Goal: Task Accomplishment & Management: Manage account settings

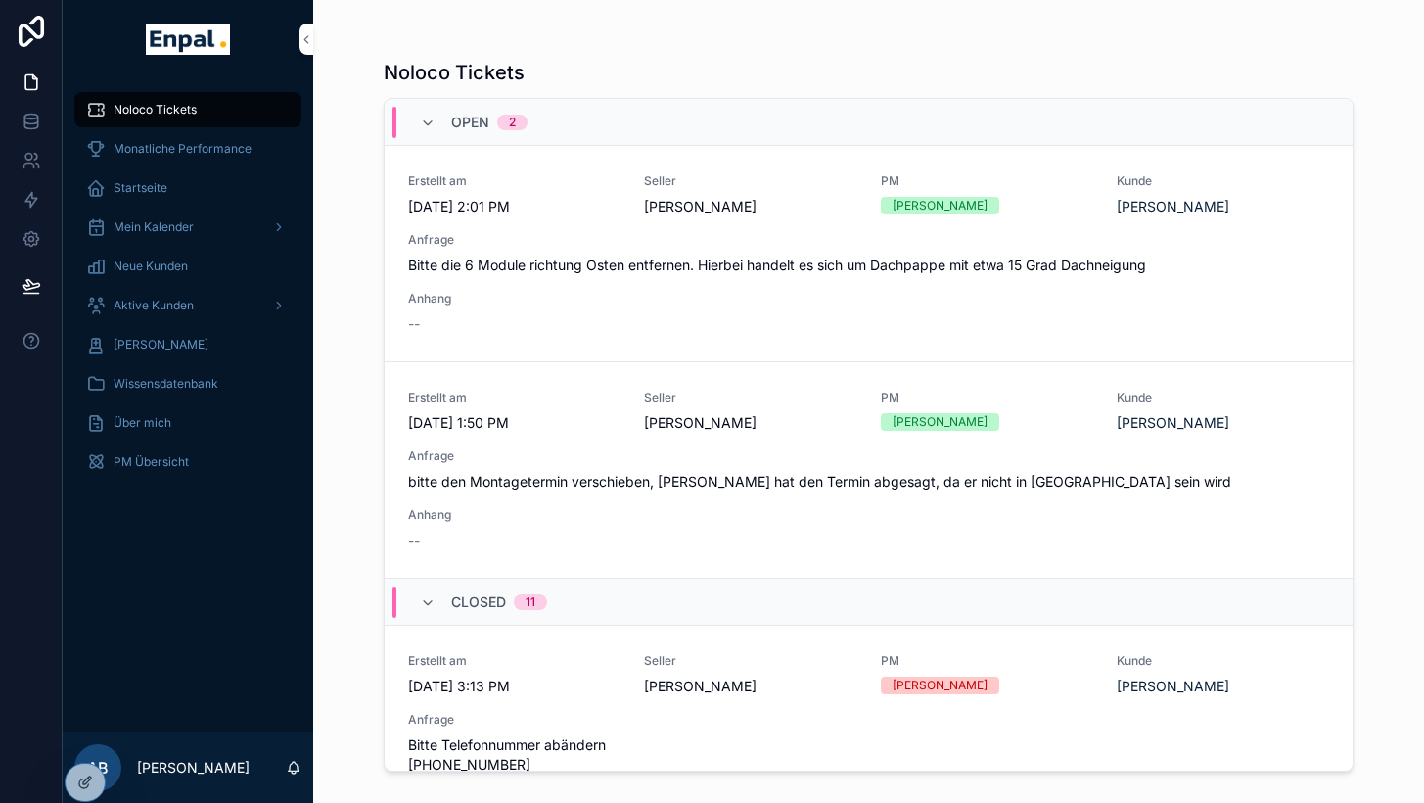
click at [0, 0] on icon at bounding box center [0, 0] width 0 height 0
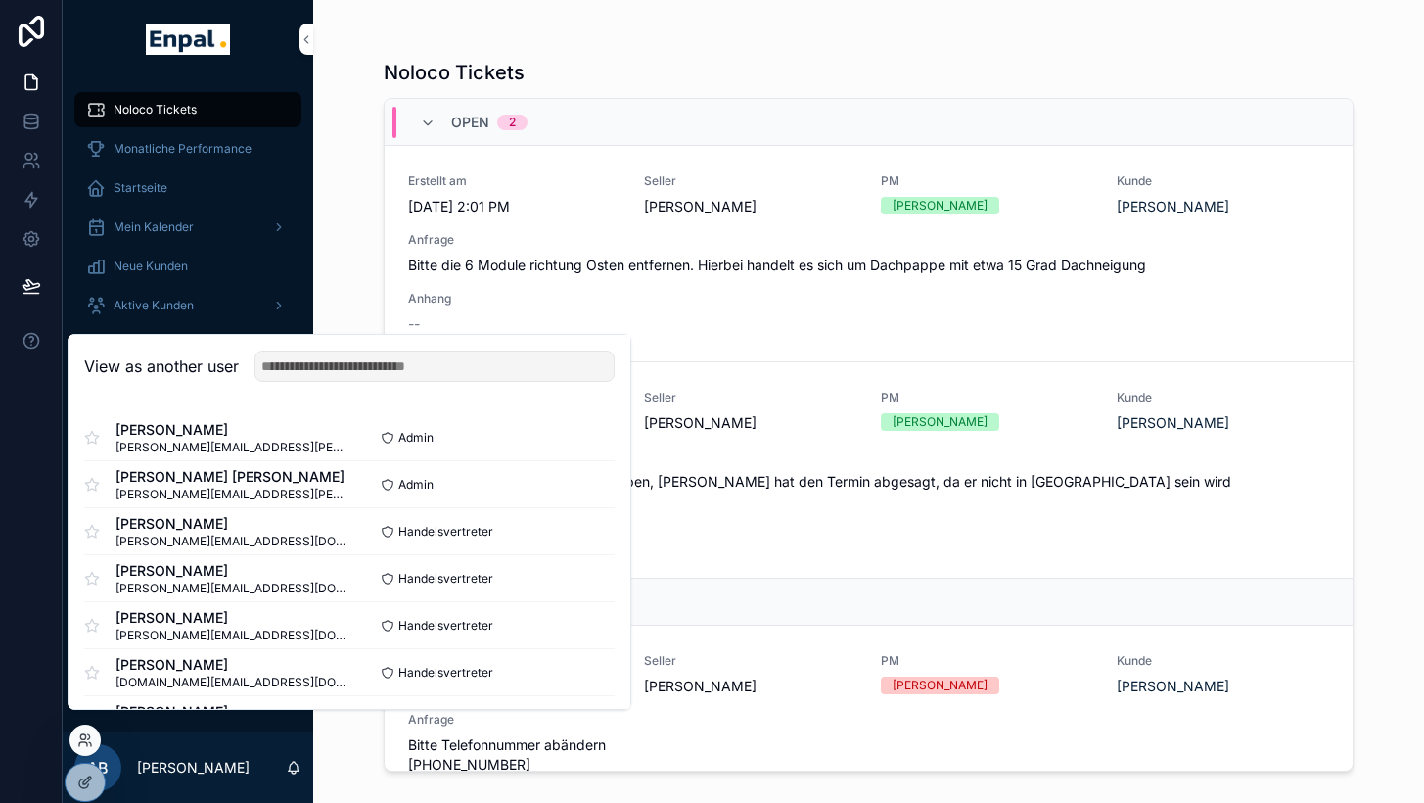
click at [695, 59] on div "Noloco Tickets" at bounding box center [869, 72] width 970 height 27
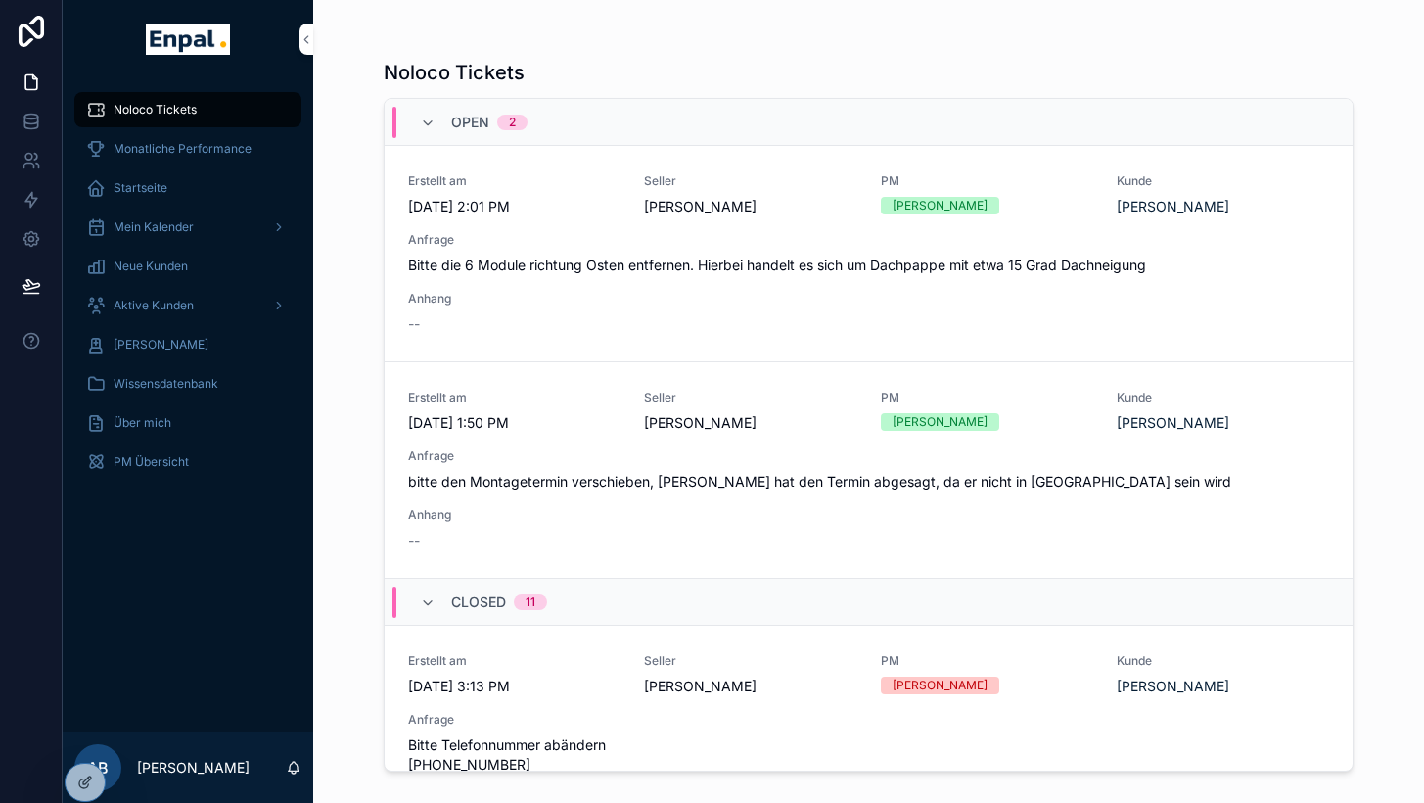
click at [0, 0] on icon at bounding box center [0, 0] width 0 height 0
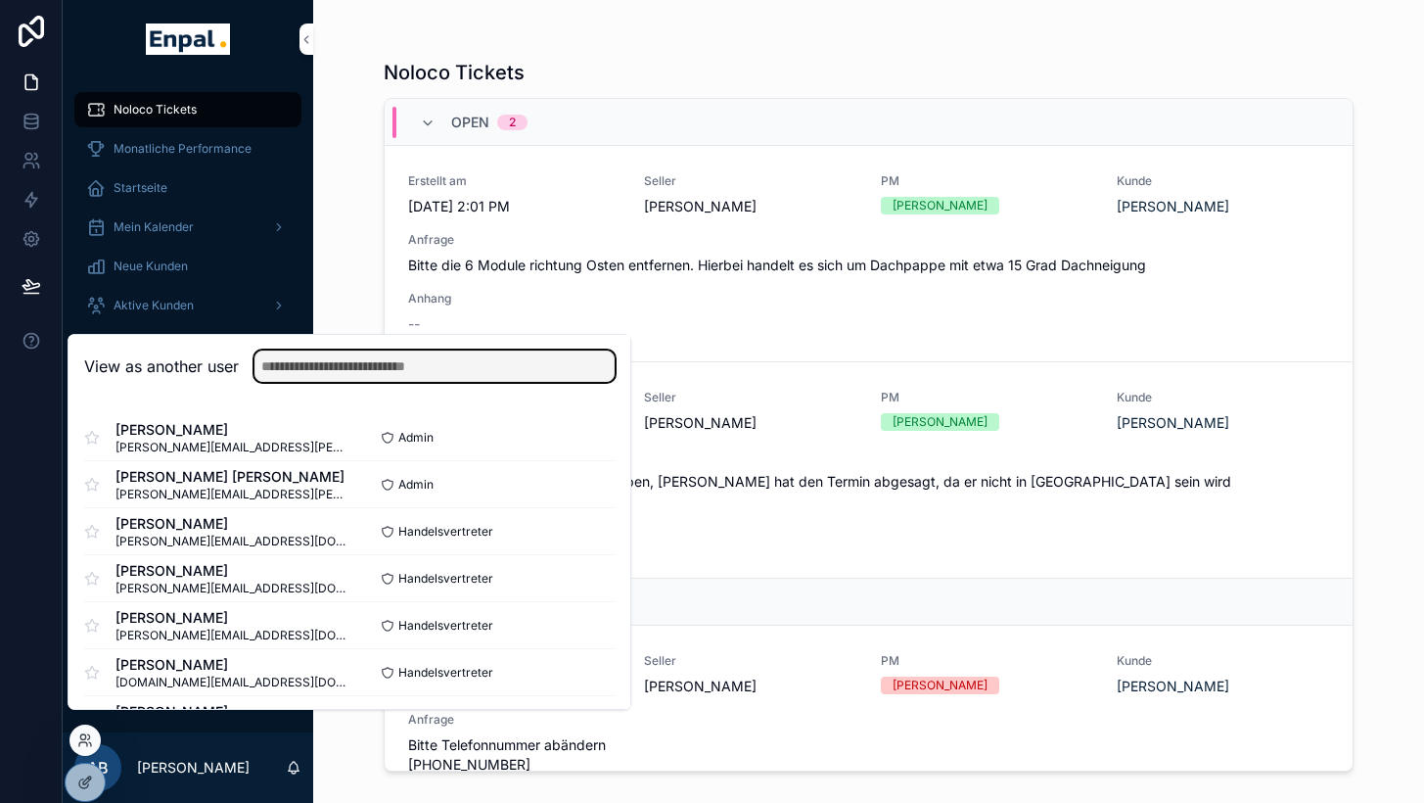
click at [350, 382] on input "text" at bounding box center [435, 365] width 360 height 31
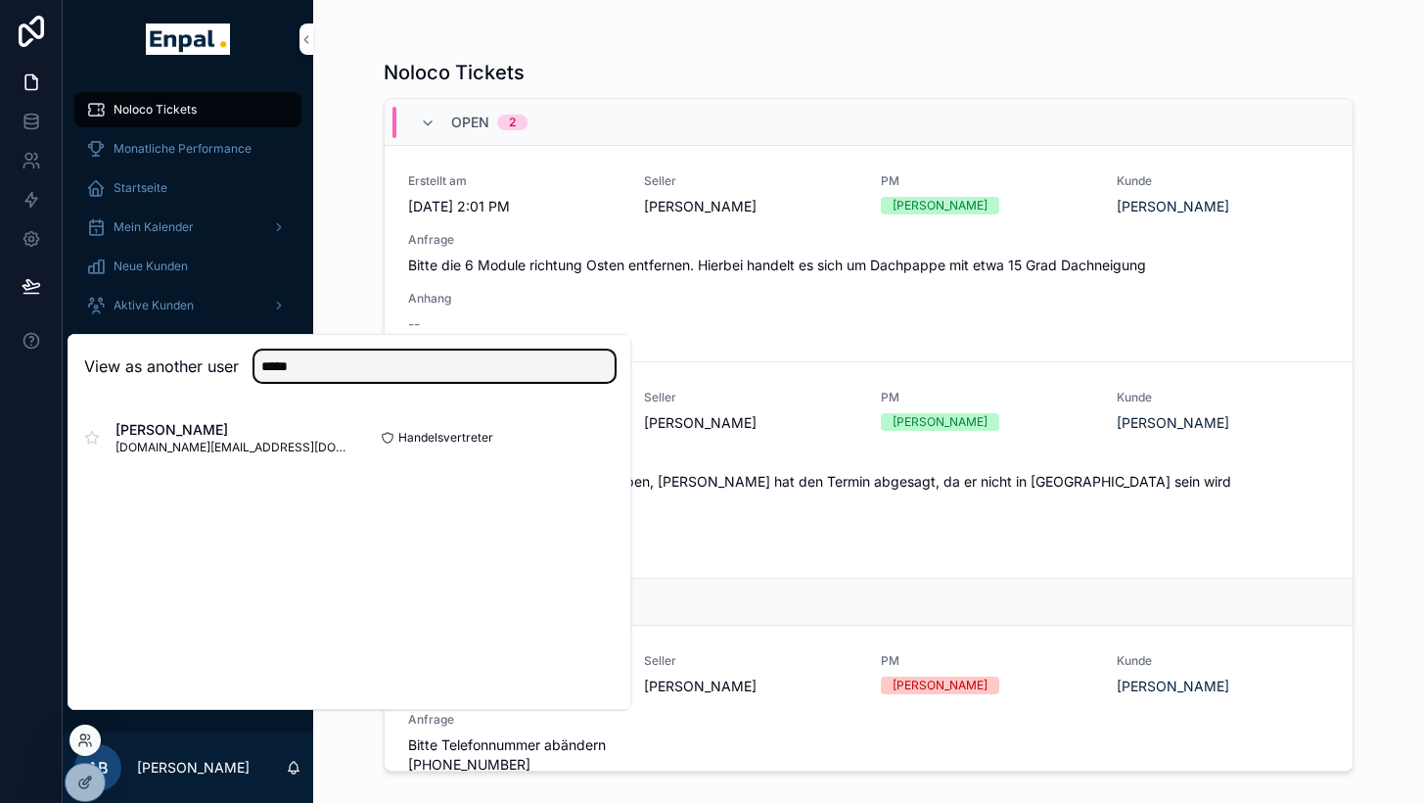
type input "*****"
click at [0, 0] on button "Select" at bounding box center [0, 0] width 0 height 0
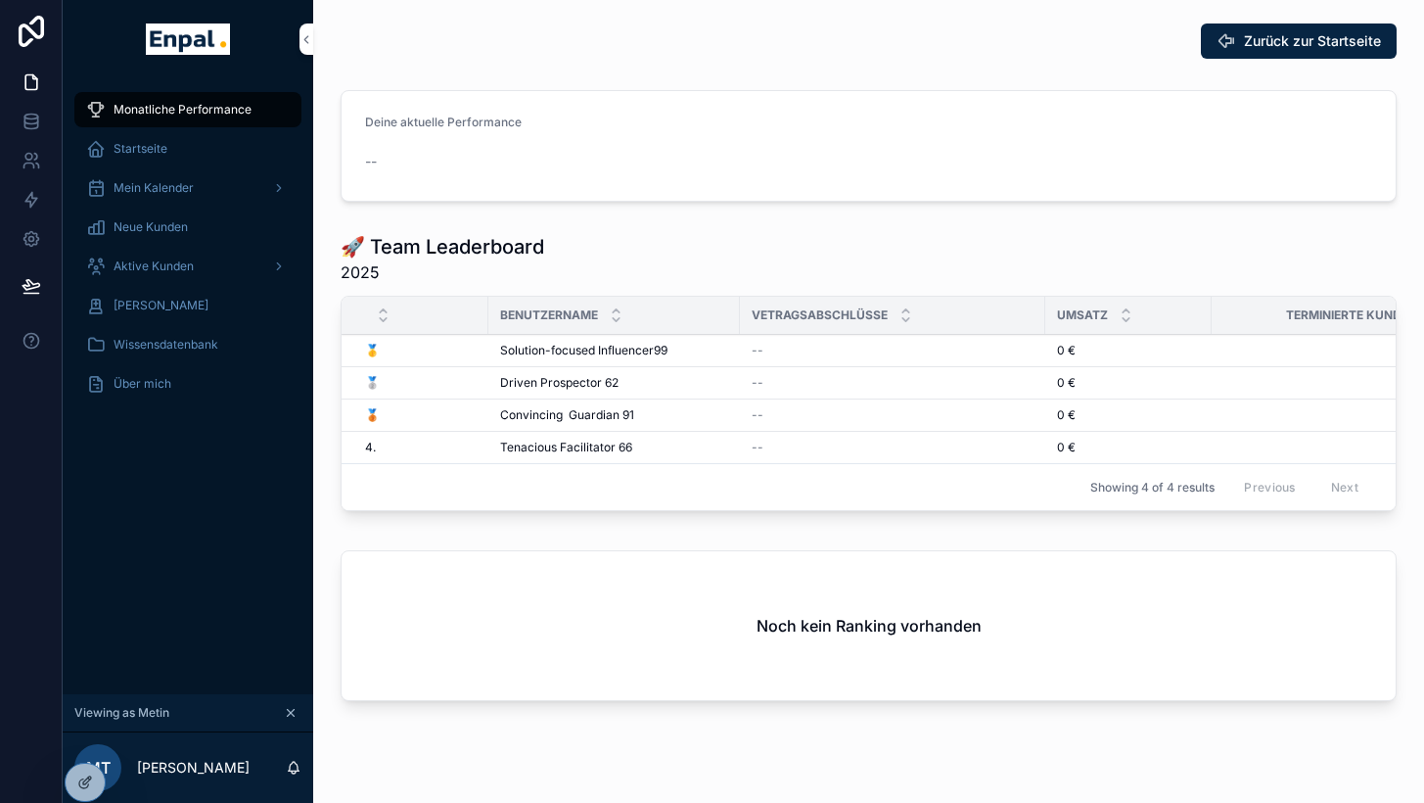
click at [129, 158] on div "Startseite" at bounding box center [188, 148] width 204 height 31
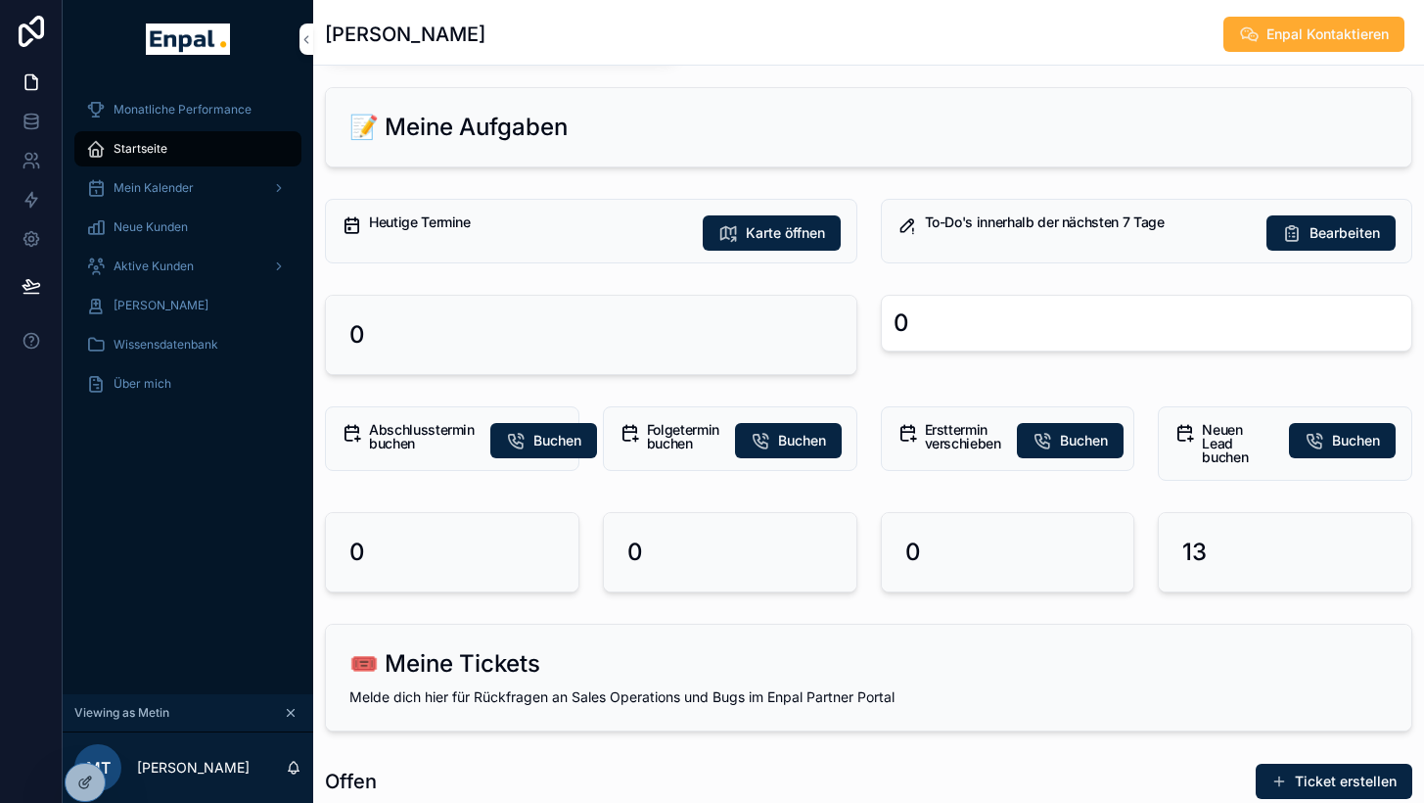
scroll to position [250, 0]
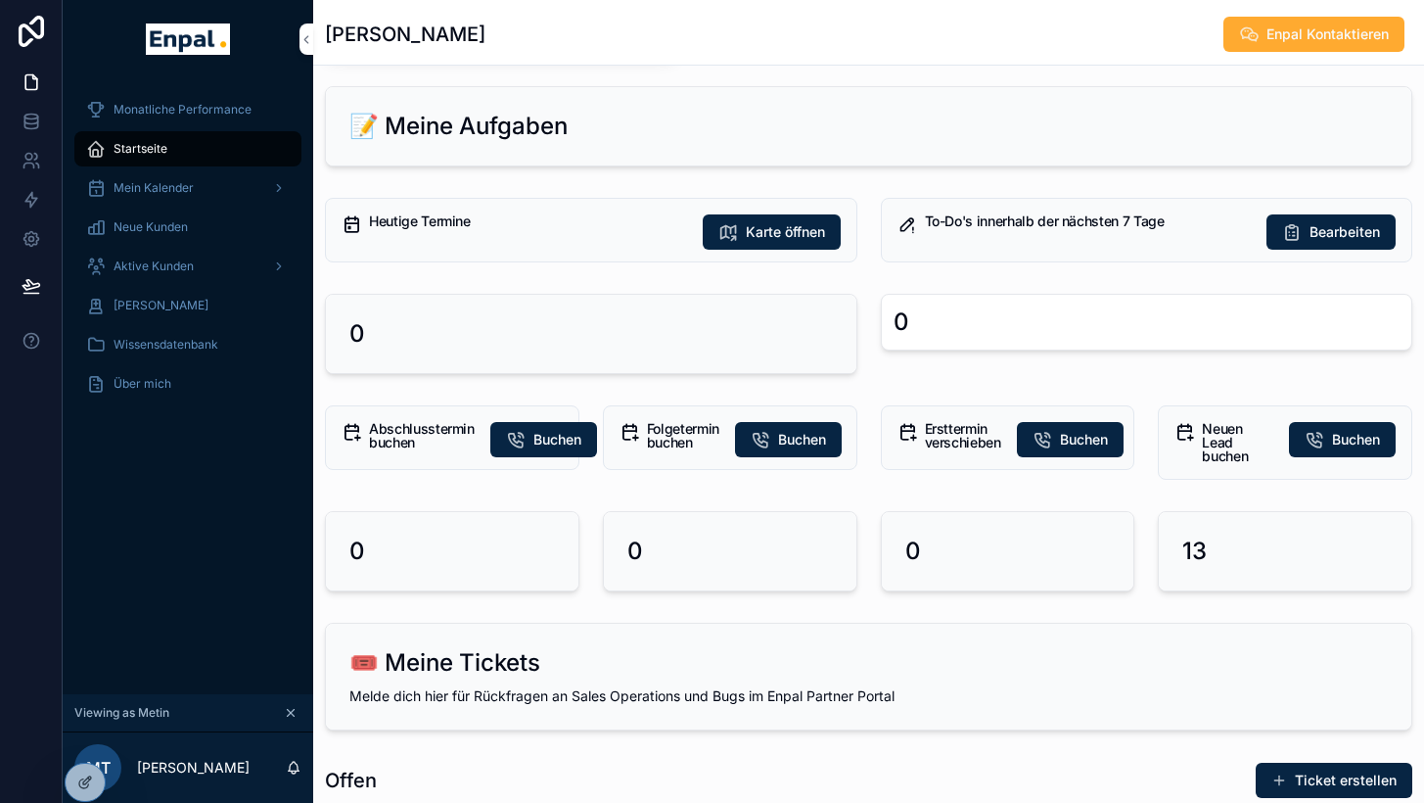
click at [154, 268] on span "Aktive Kunden" at bounding box center [154, 266] width 80 height 16
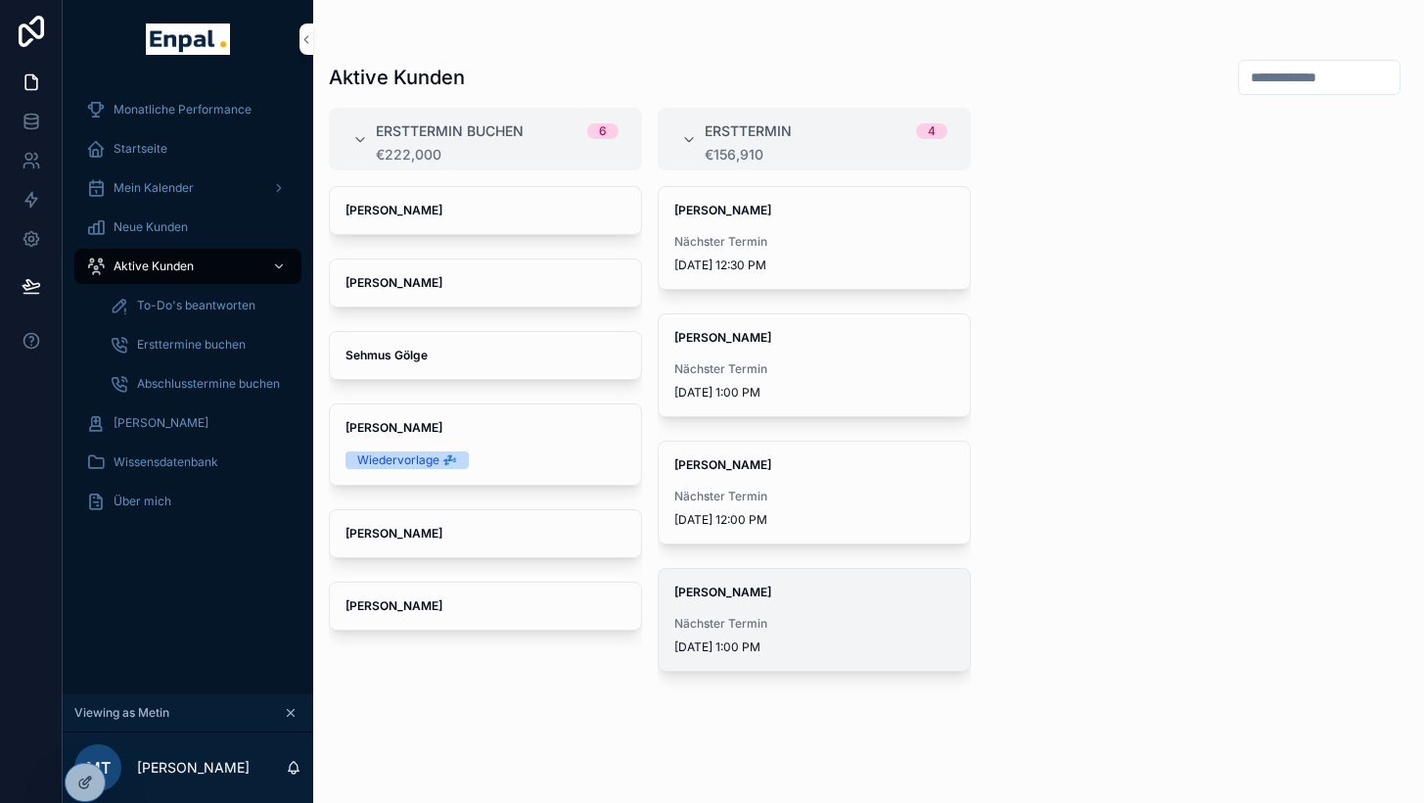
click at [775, 606] on div "robert korndörfer Nächster Termin 10/9/2025 1:00 PM" at bounding box center [814, 620] width 311 height 102
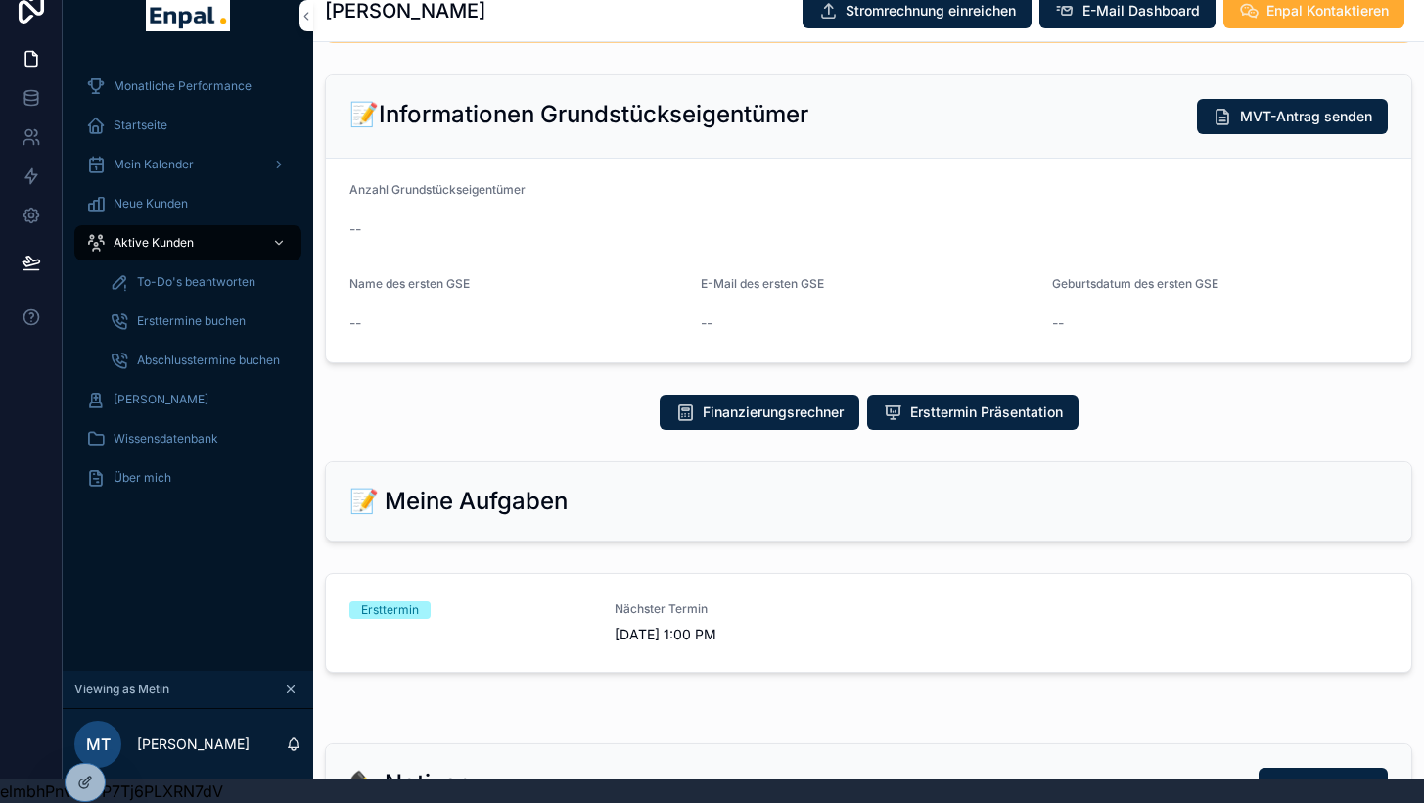
scroll to position [589, 0]
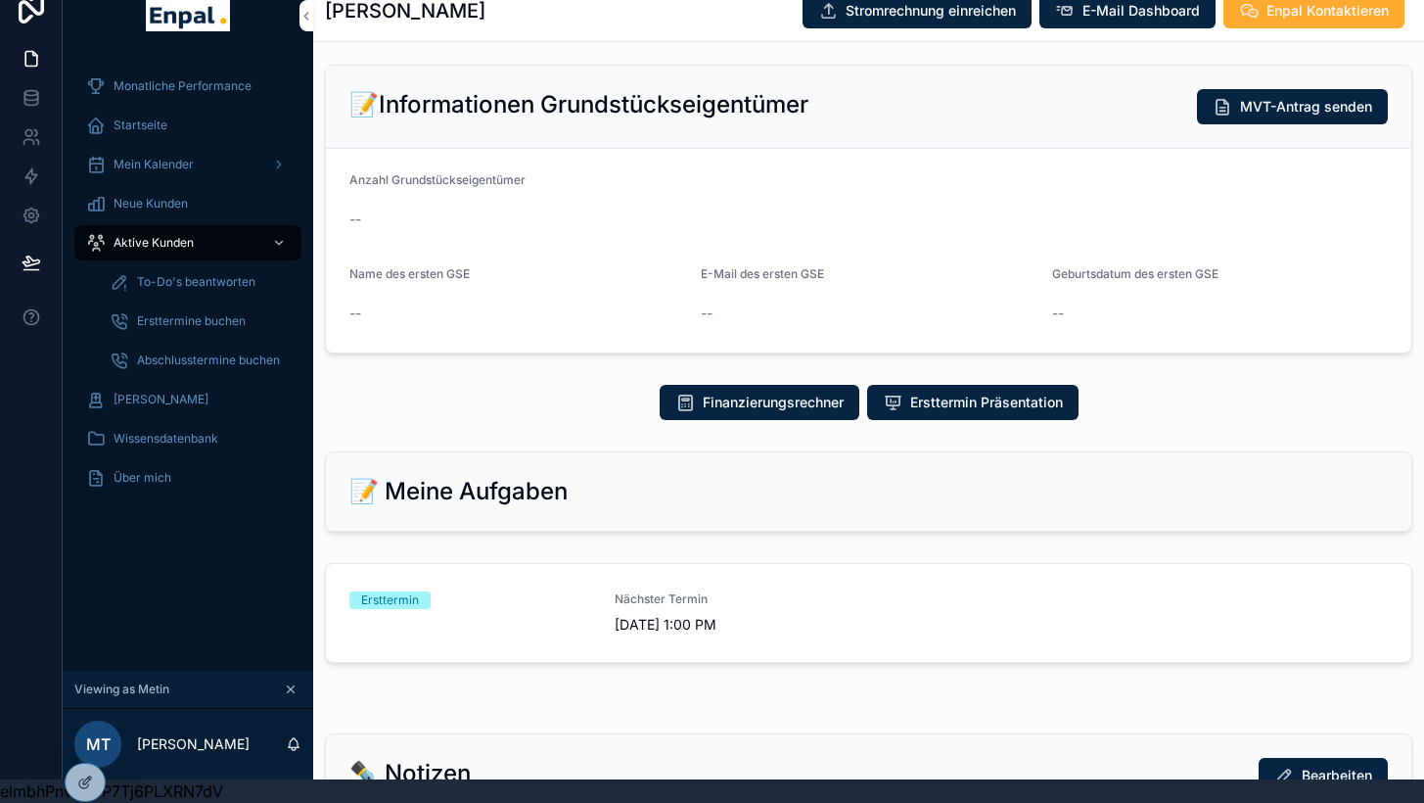
click at [459, 609] on div "Ersttermin" at bounding box center [470, 612] width 242 height 43
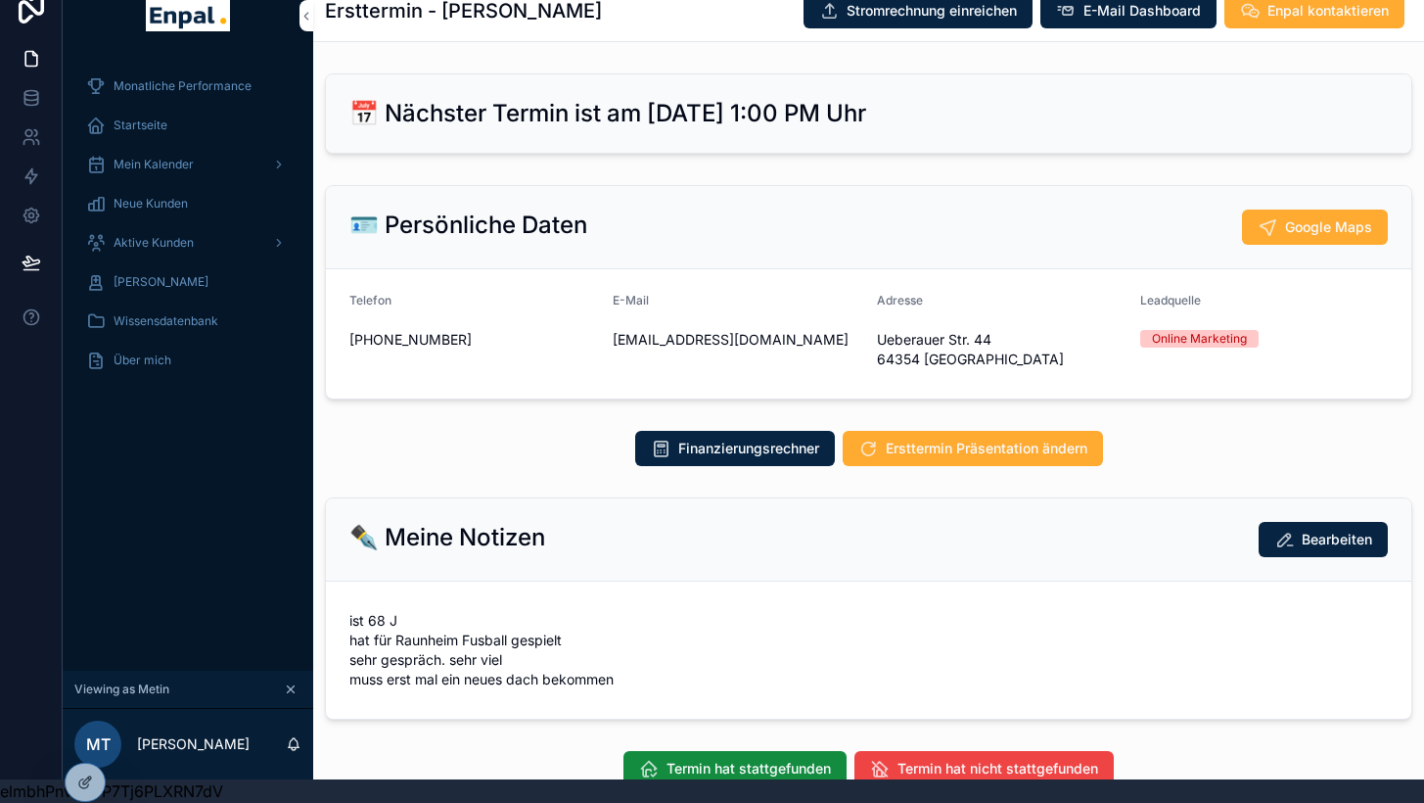
scroll to position [125, 0]
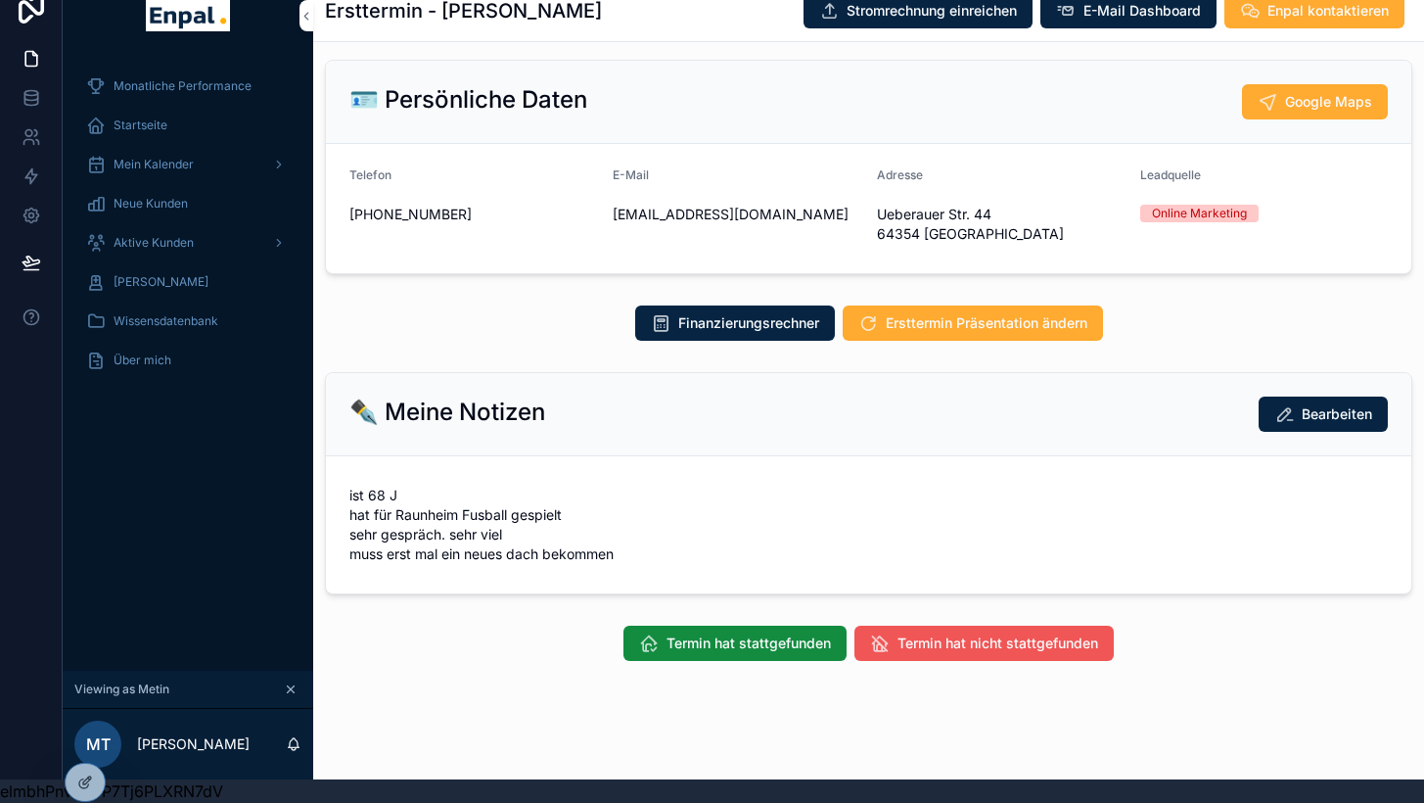
click at [942, 633] on span "Termin hat nicht stattgefunden" at bounding box center [998, 643] width 201 height 20
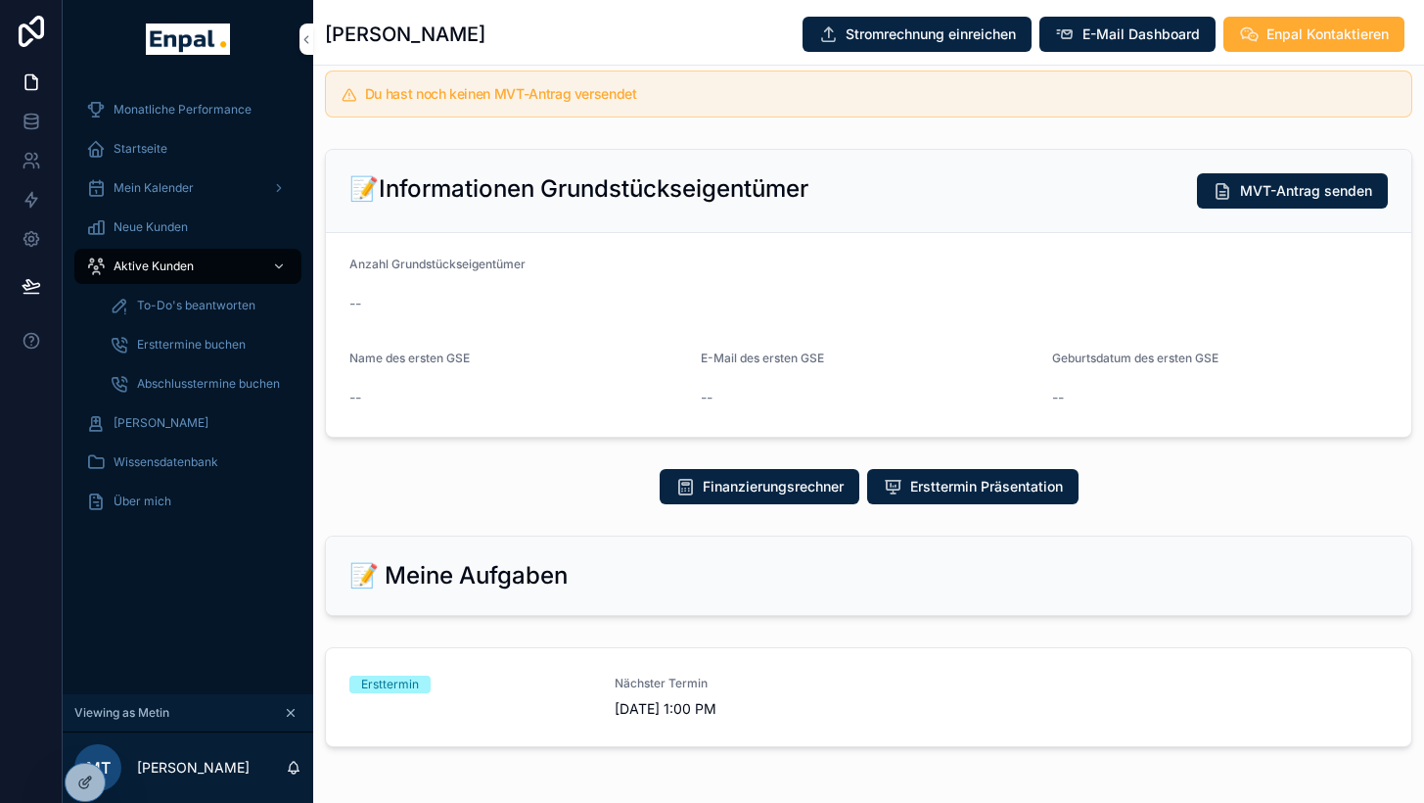
scroll to position [747, 0]
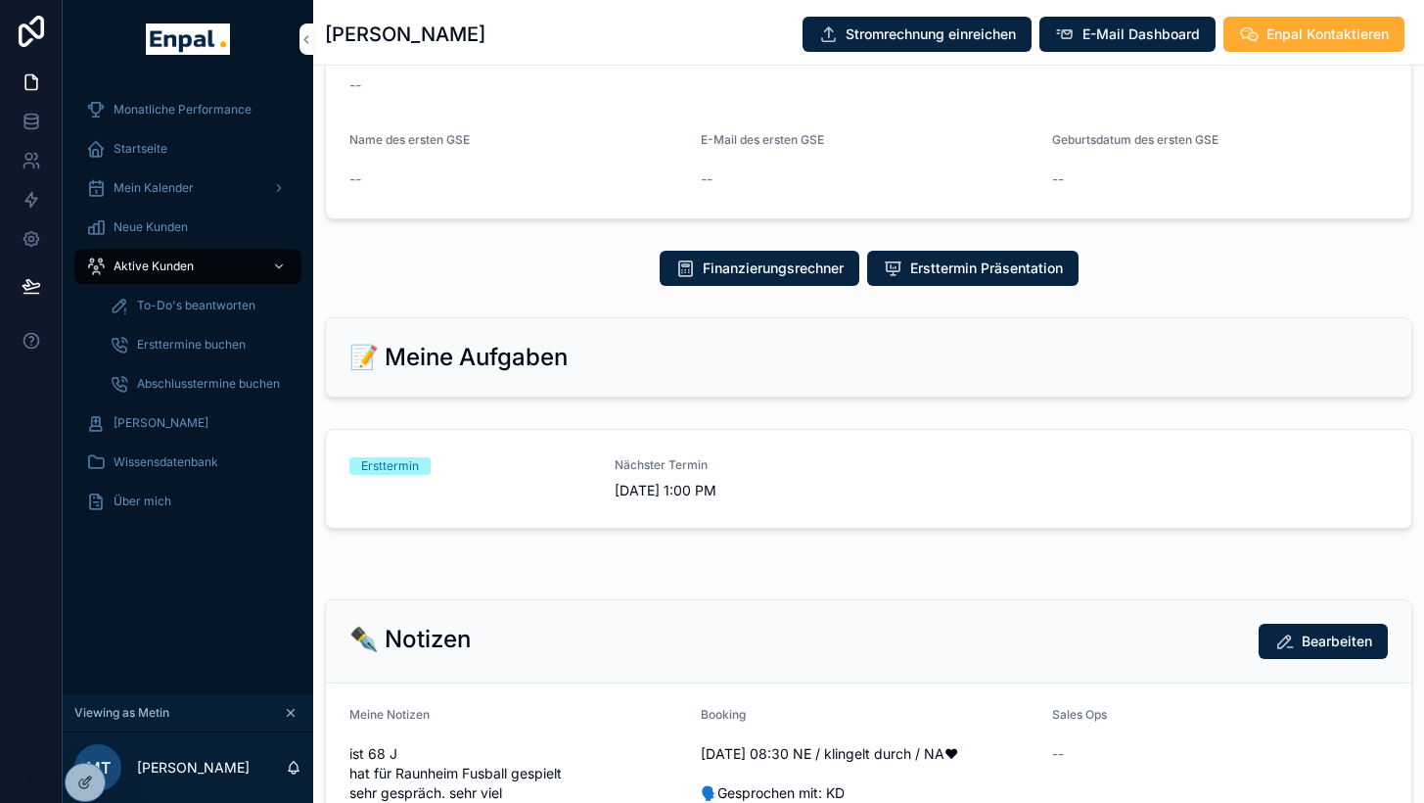
click at [428, 472] on span "Ersttermin" at bounding box center [389, 466] width 81 height 18
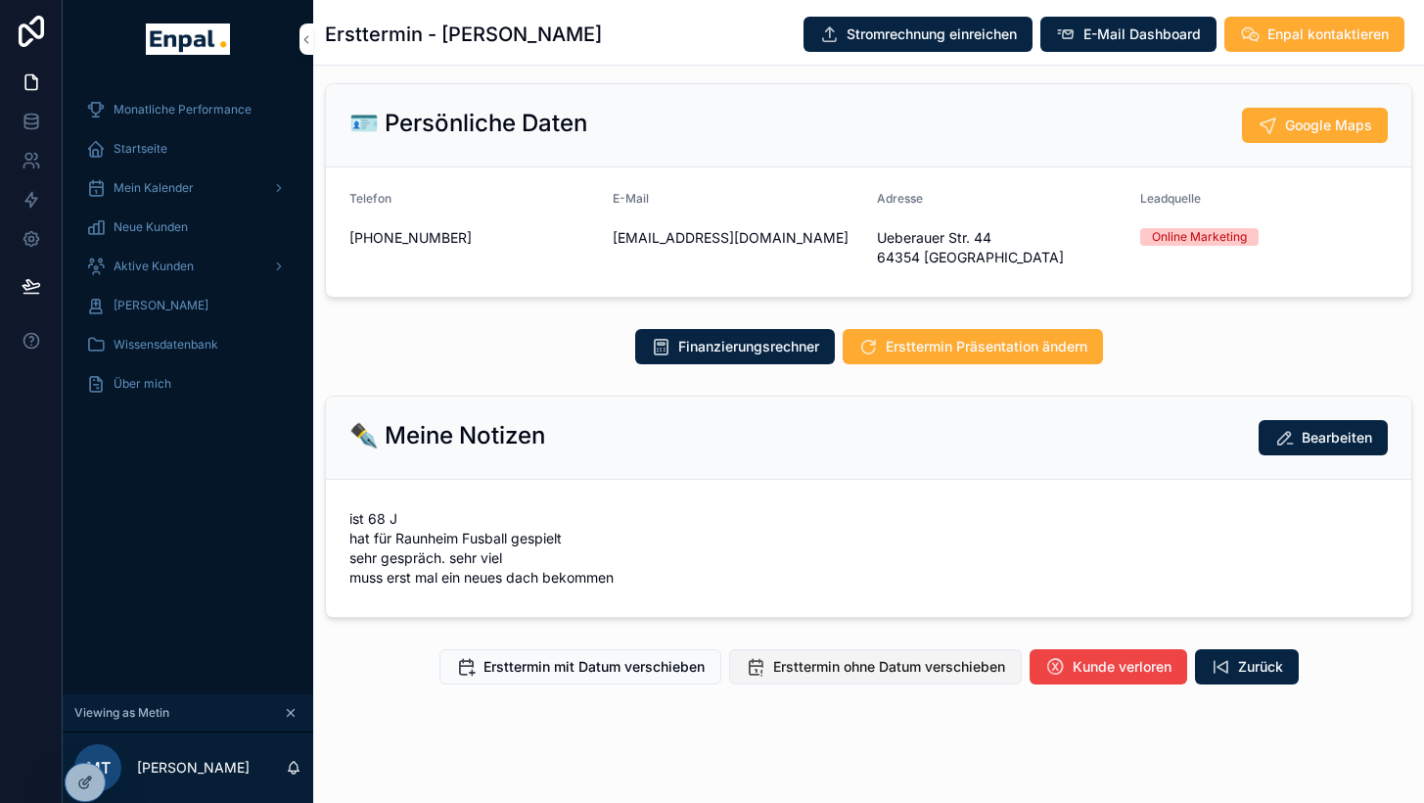
click at [861, 662] on span "Ersttermin ohne Datum verschieben" at bounding box center [889, 667] width 232 height 20
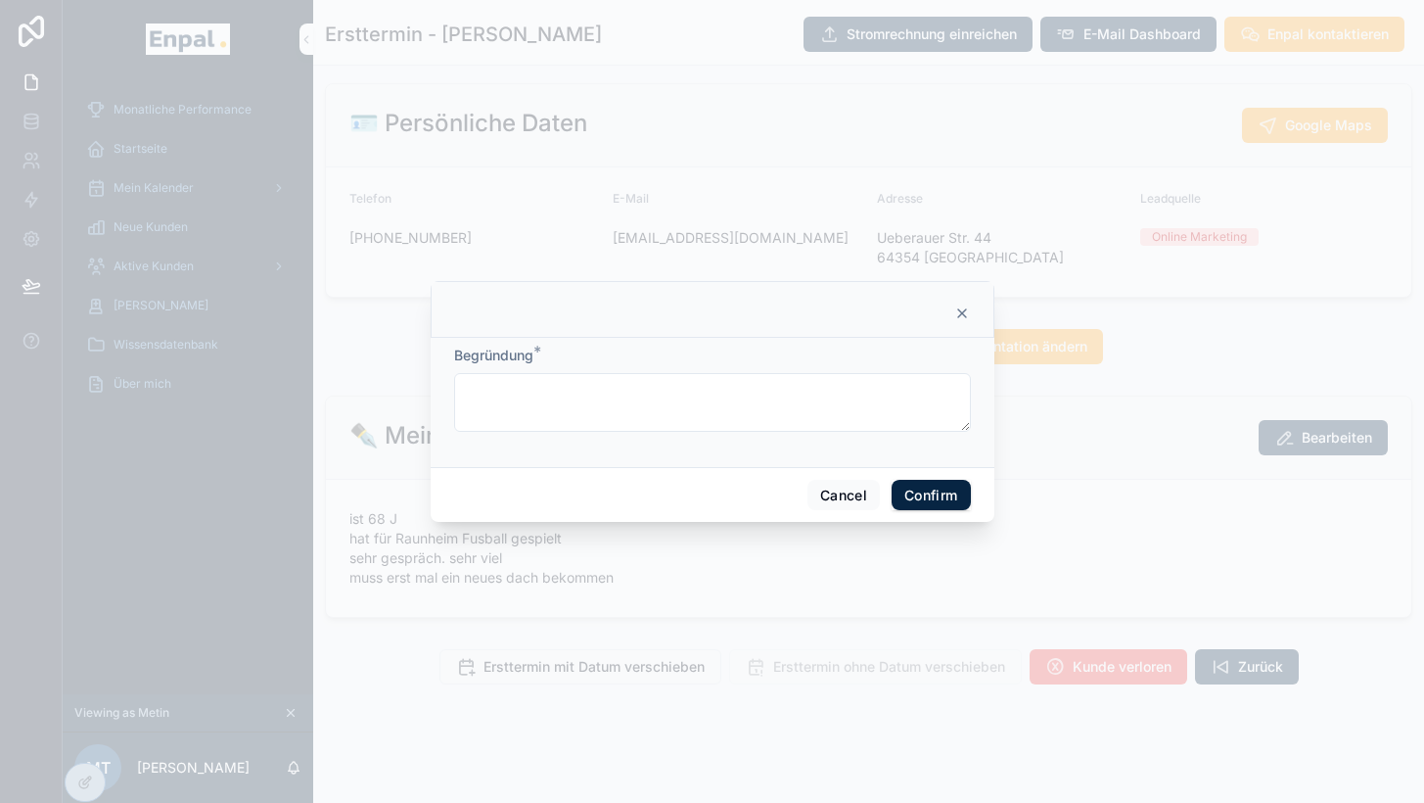
click at [954, 321] on icon at bounding box center [962, 313] width 16 height 16
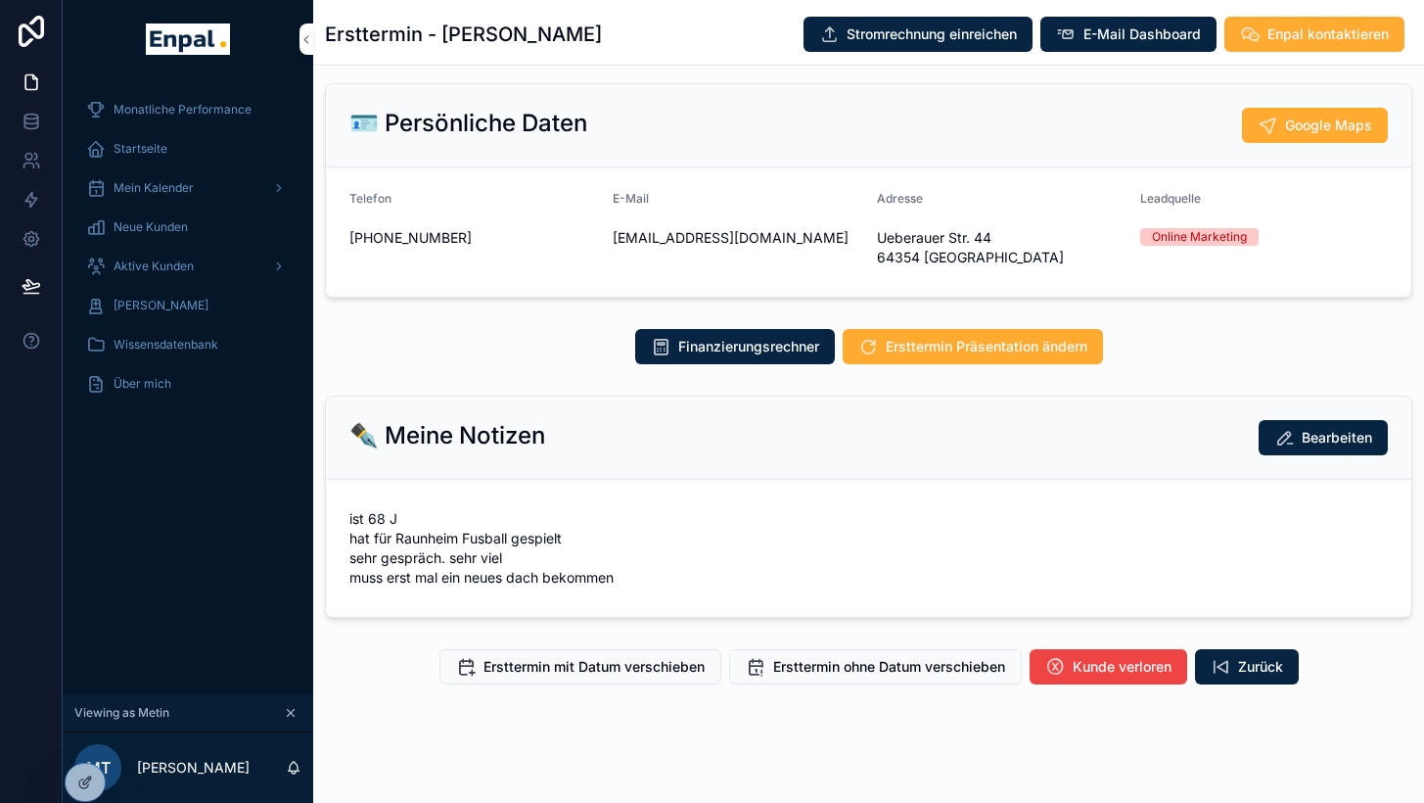
click at [136, 268] on span "Aktive Kunden" at bounding box center [154, 266] width 80 height 16
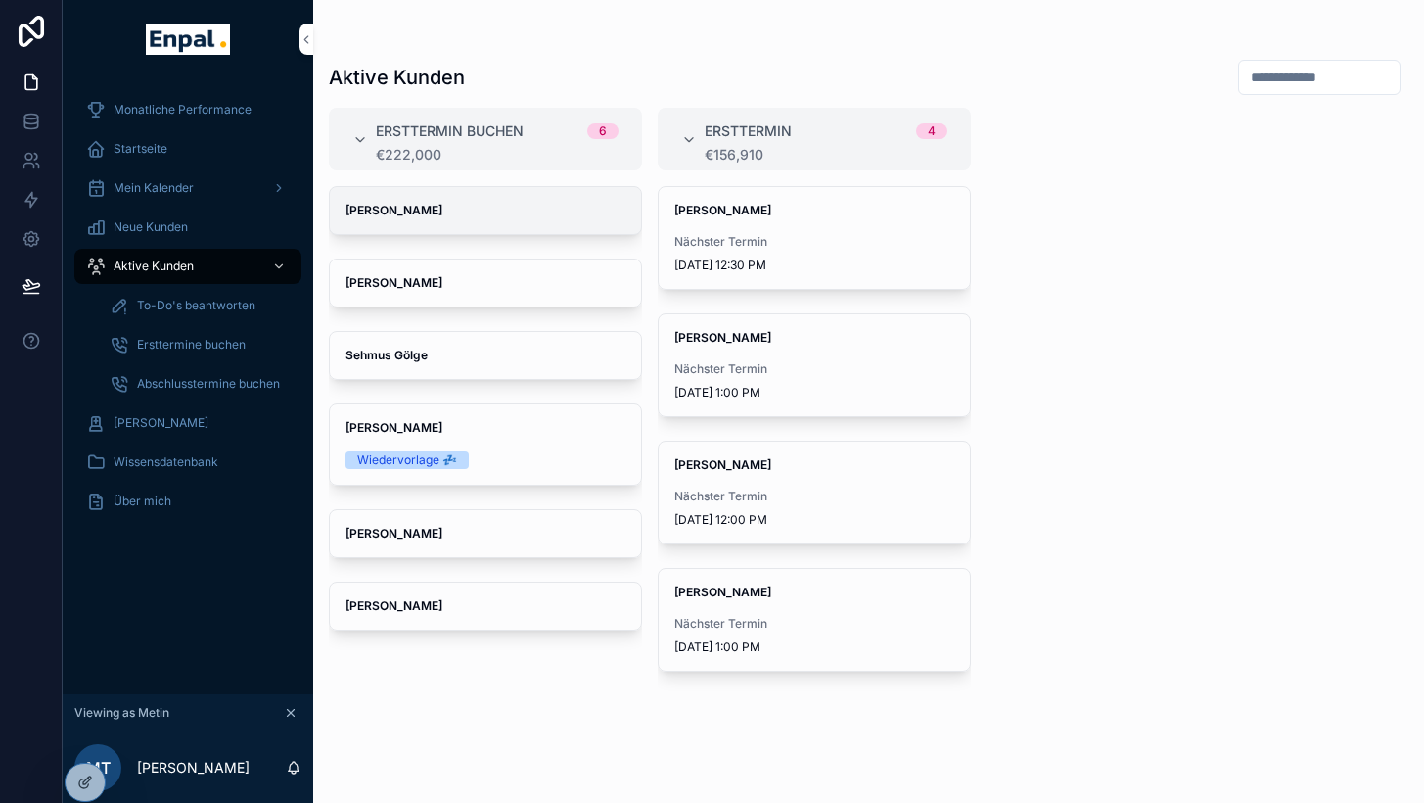
click at [460, 203] on span "Brigitte Mohm" at bounding box center [486, 211] width 280 height 16
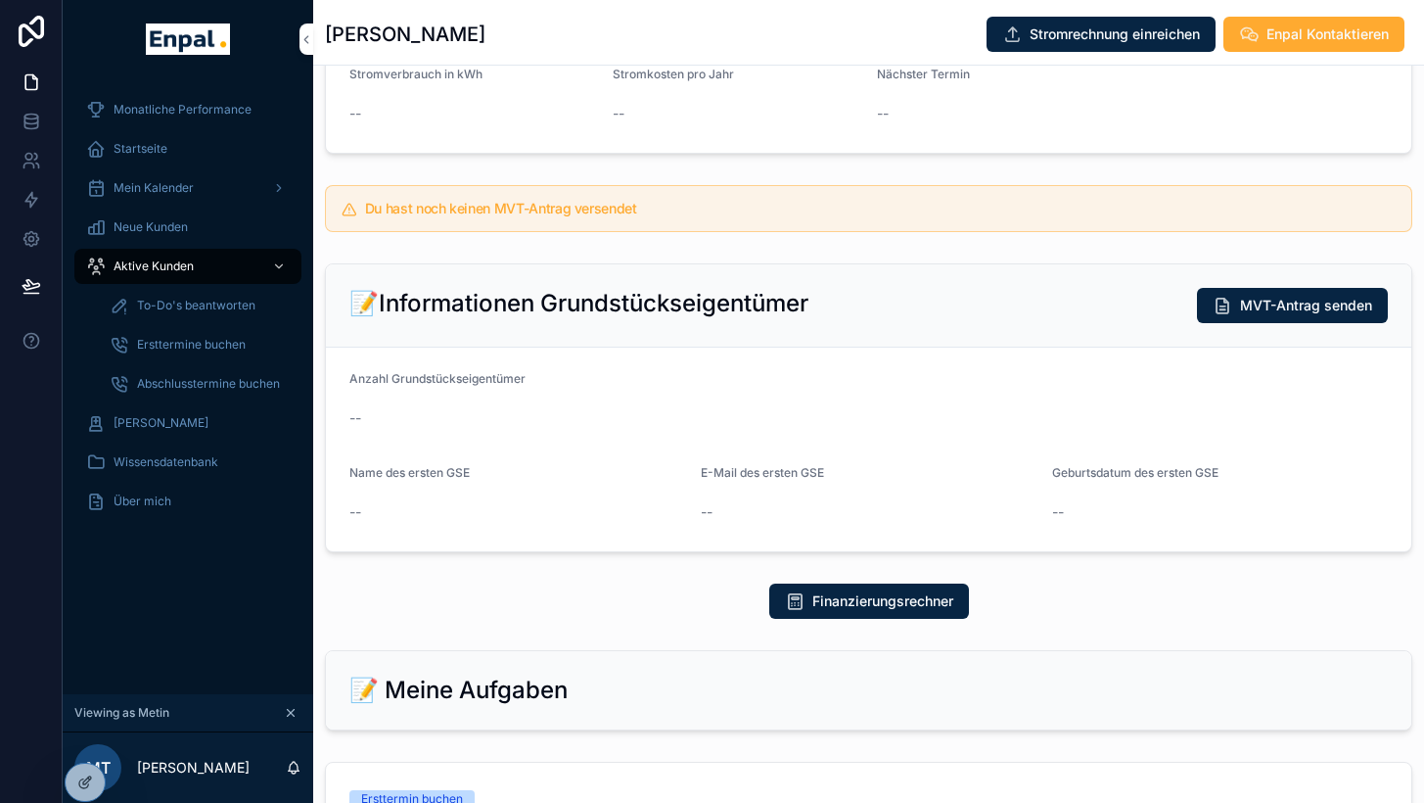
scroll to position [357, 0]
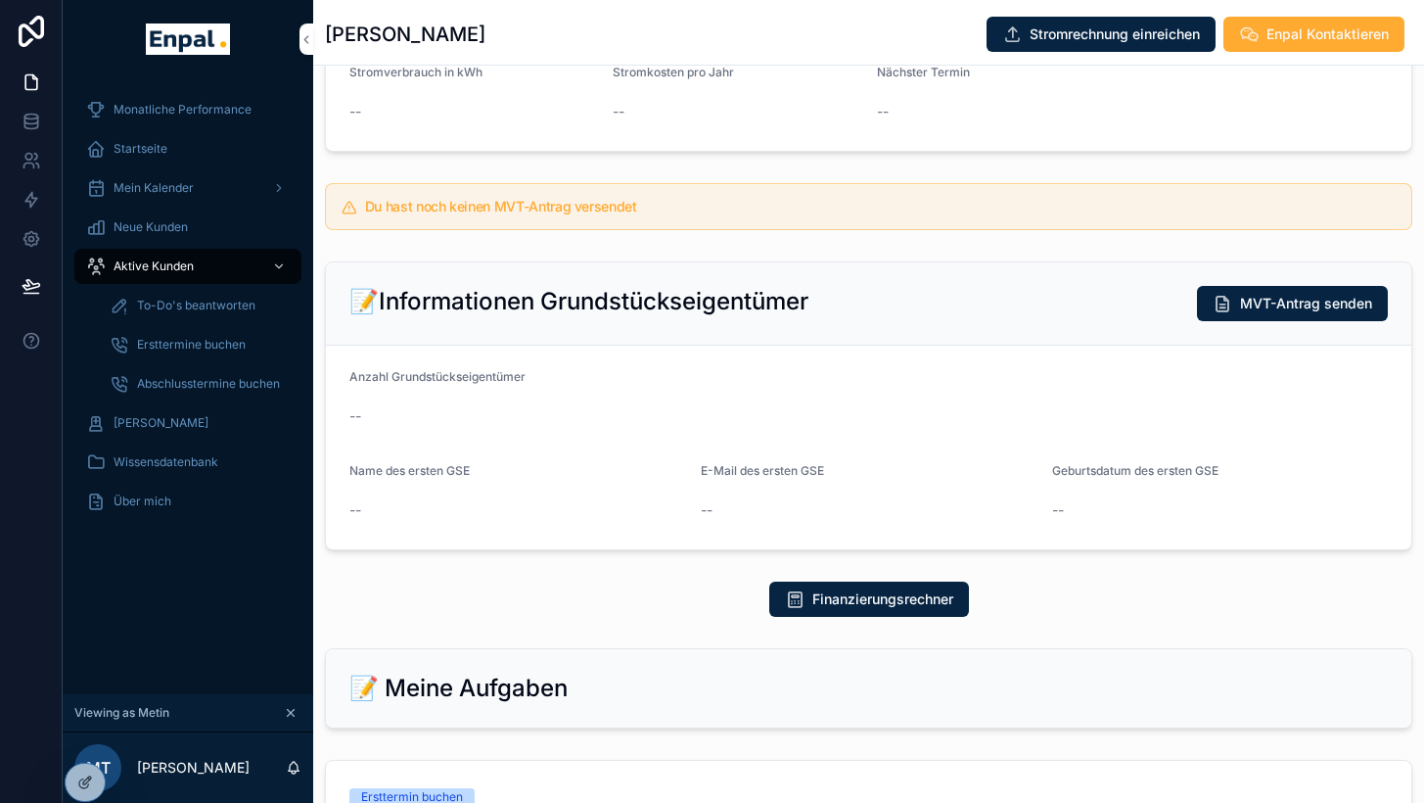
click at [441, 761] on link "Ersttermin buchen" at bounding box center [869, 797] width 1086 height 72
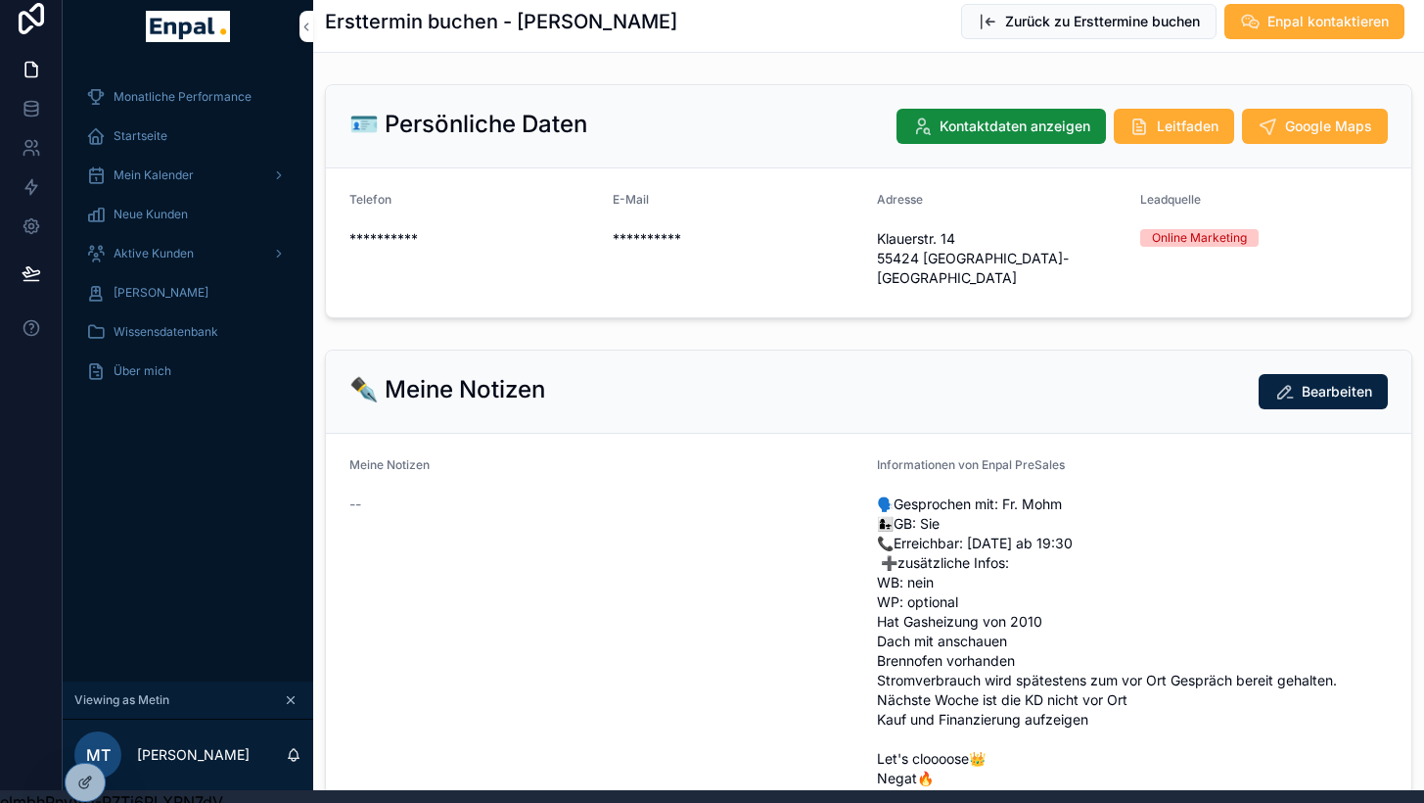
click at [150, 174] on span "Mein Kalender" at bounding box center [154, 175] width 80 height 16
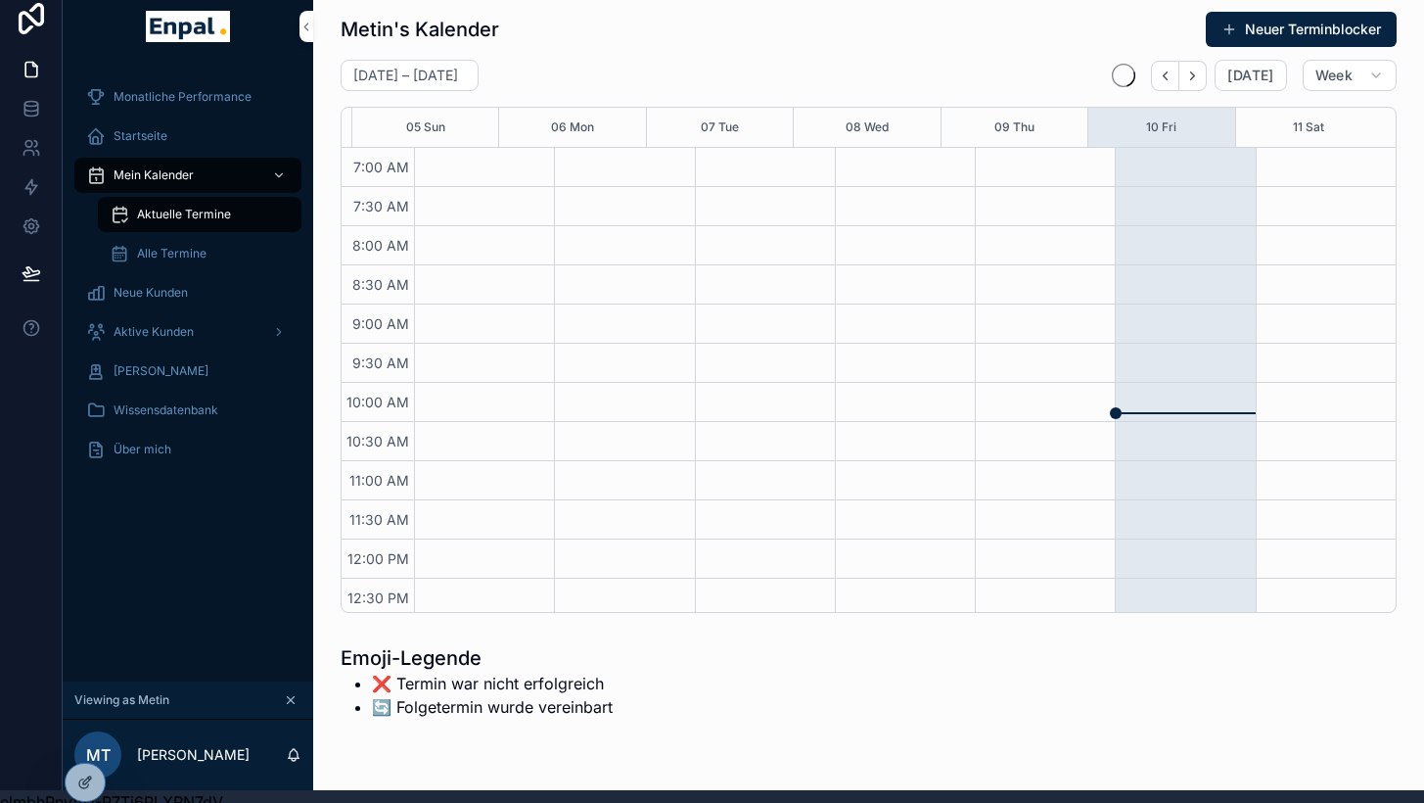
scroll to position [548, 0]
click at [143, 331] on span "Aktive Kunden" at bounding box center [154, 332] width 80 height 16
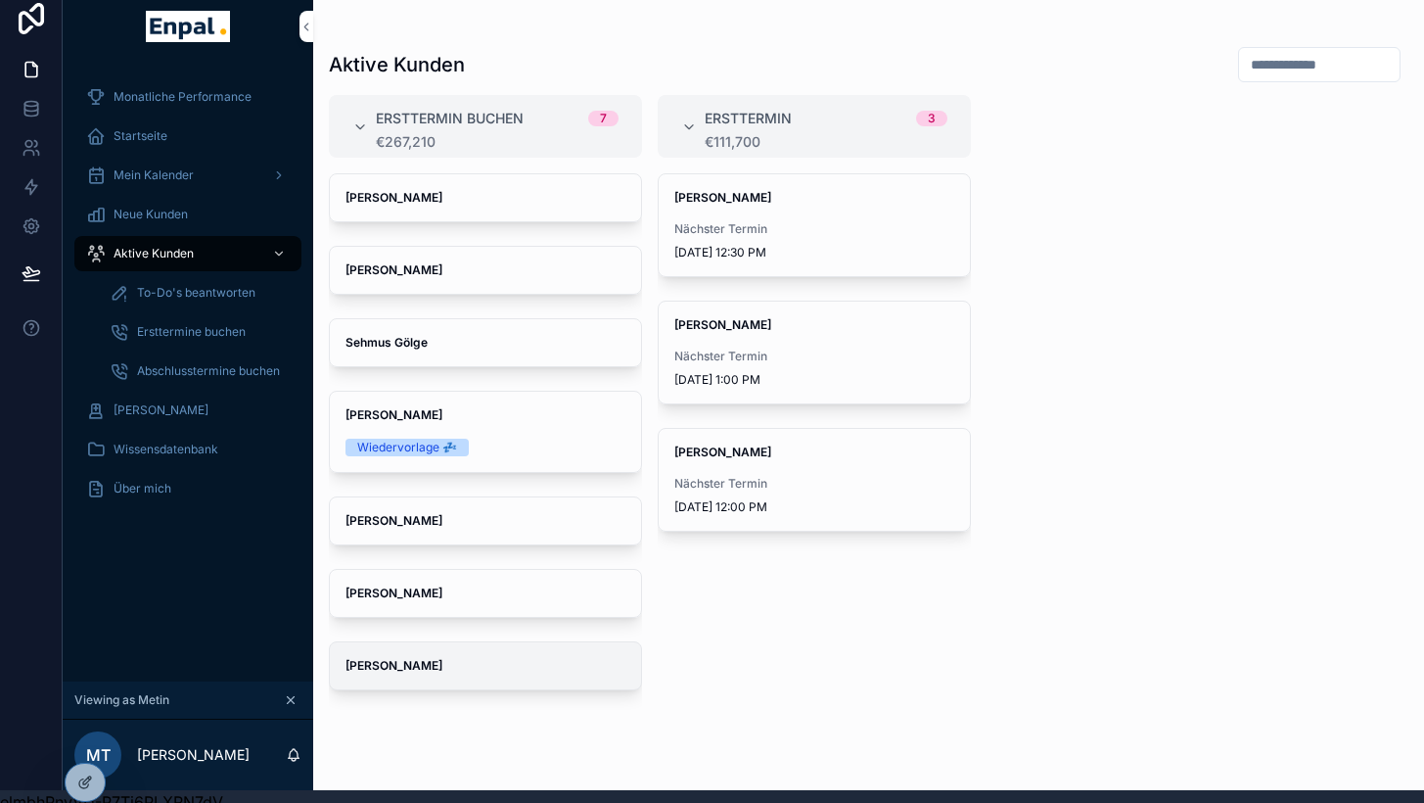
click at [496, 677] on div "robert korndörfer" at bounding box center [485, 665] width 311 height 47
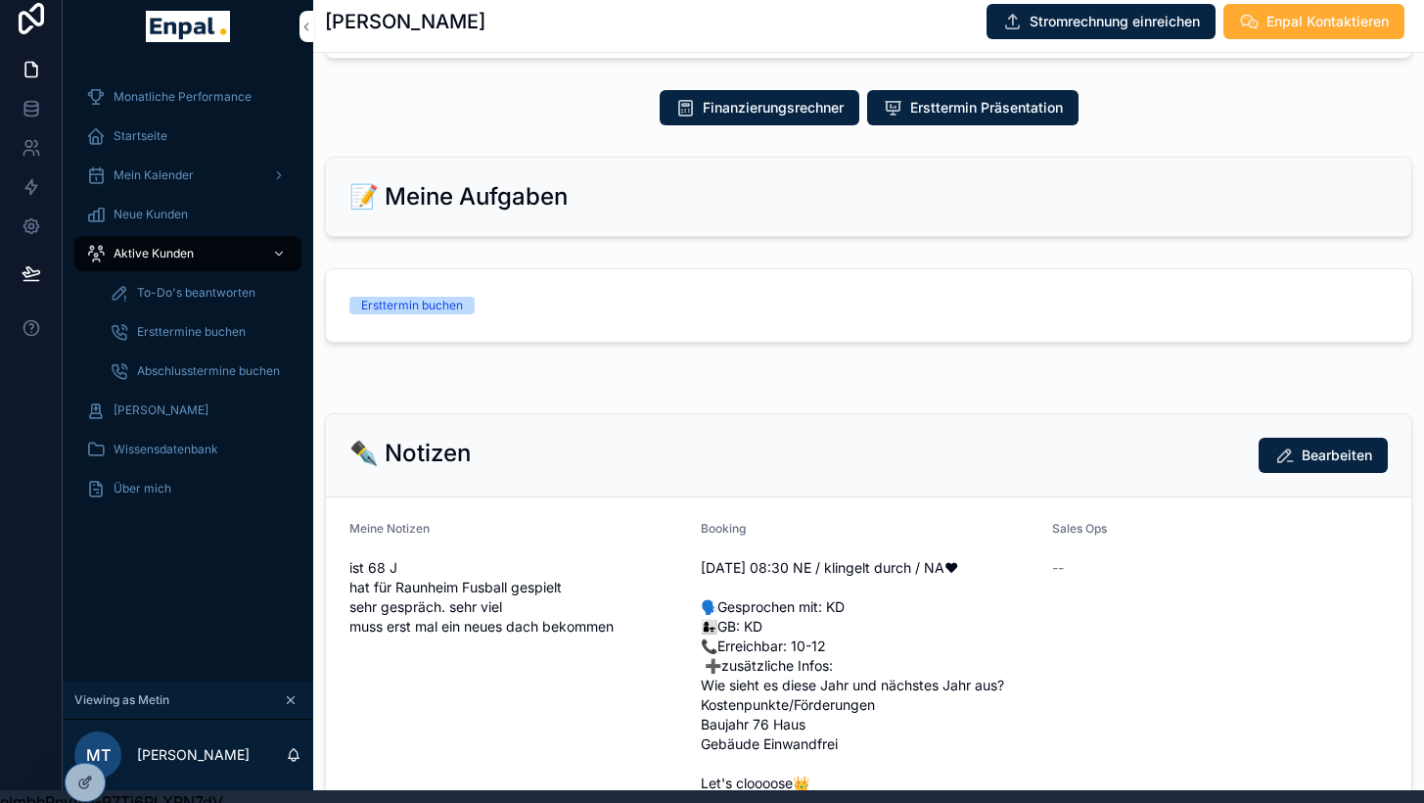
scroll to position [813, 0]
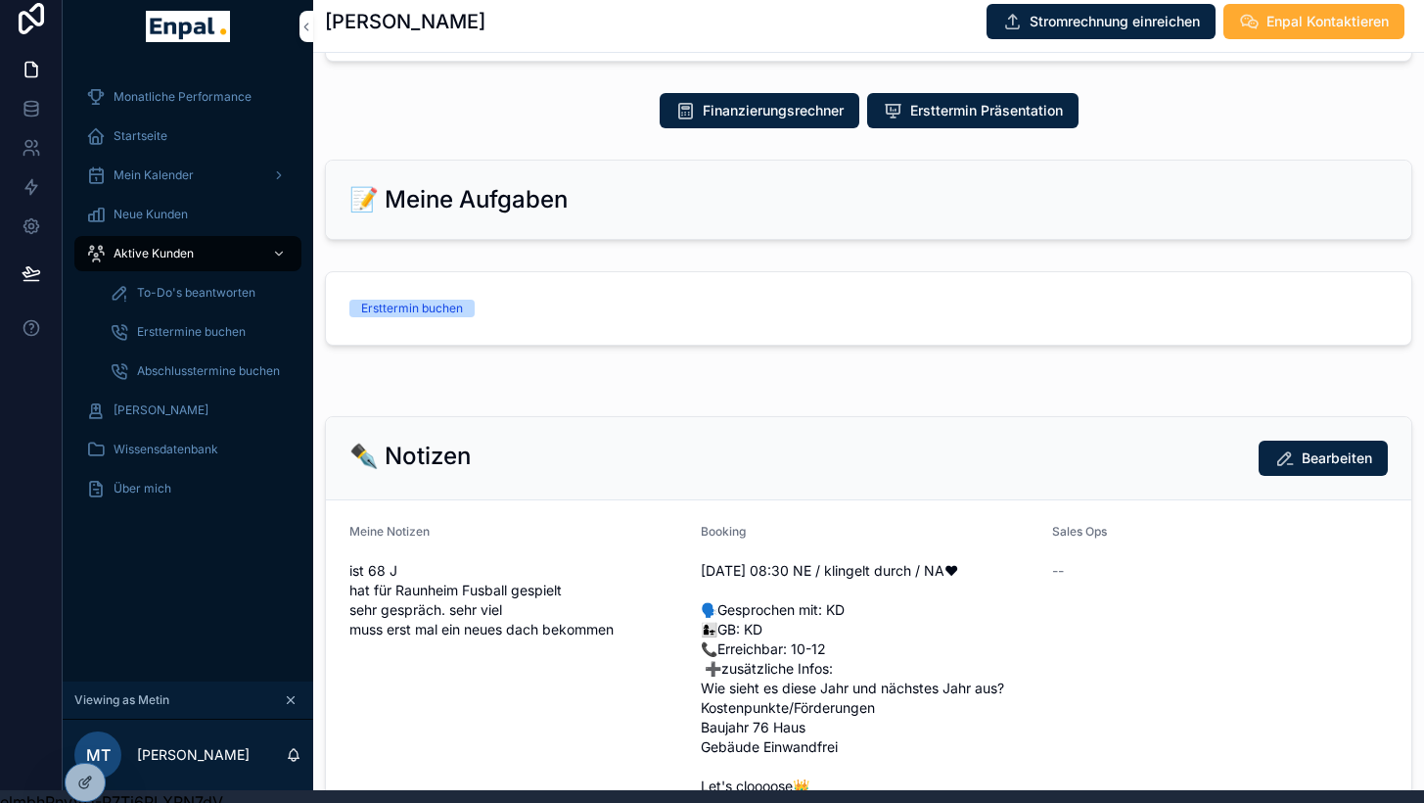
click at [428, 310] on div "Ersttermin buchen" at bounding box center [412, 309] width 102 height 18
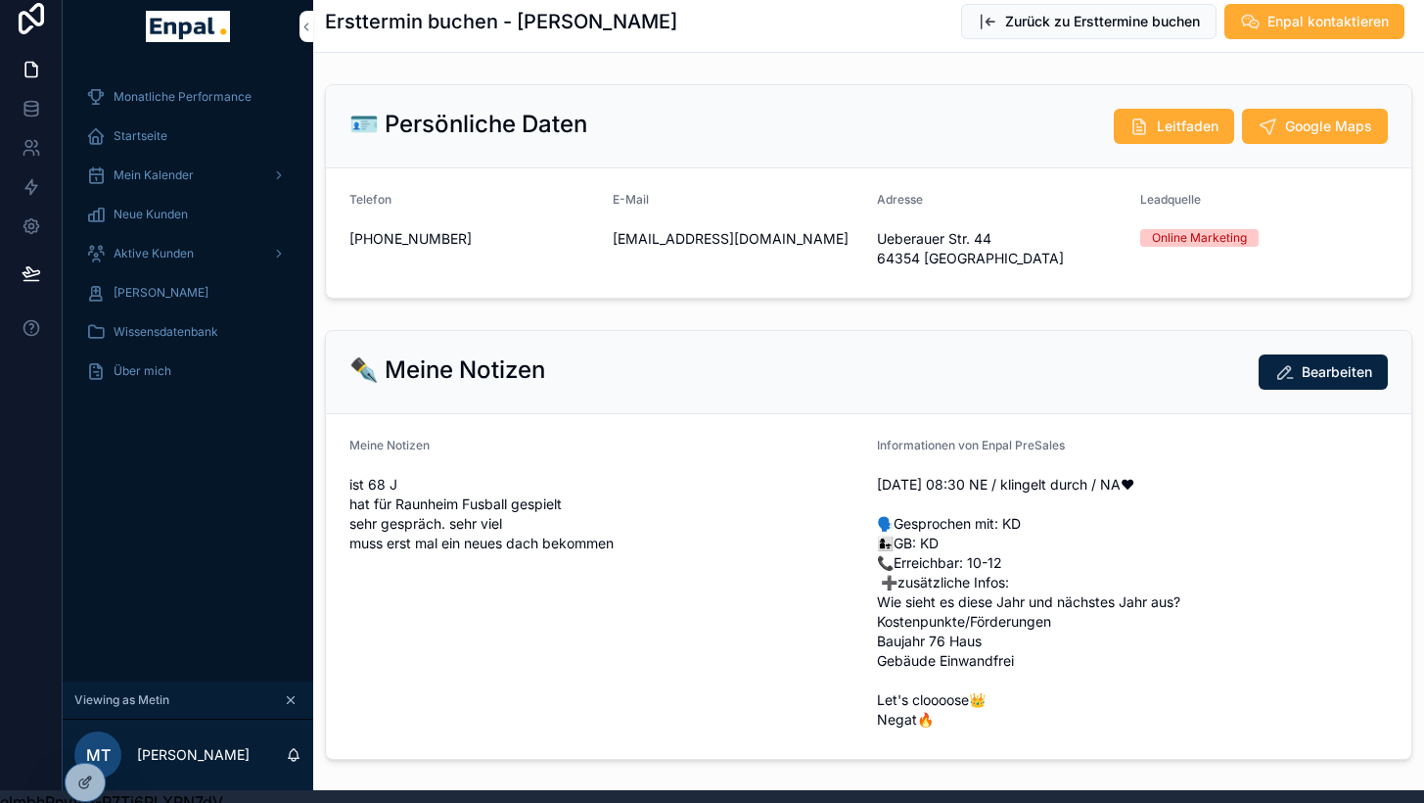
scroll to position [377, 0]
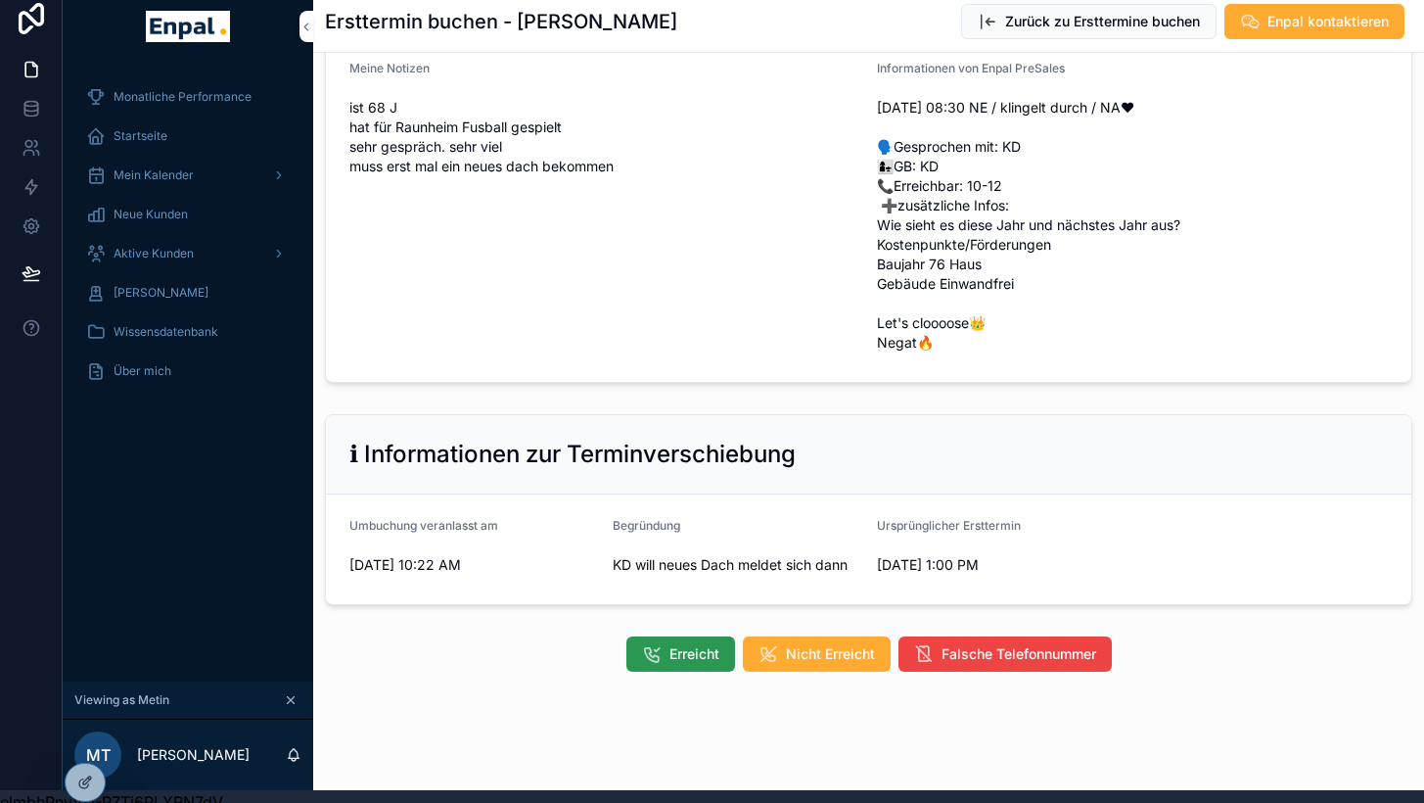
click at [670, 652] on span "Erreicht" at bounding box center [695, 654] width 50 height 20
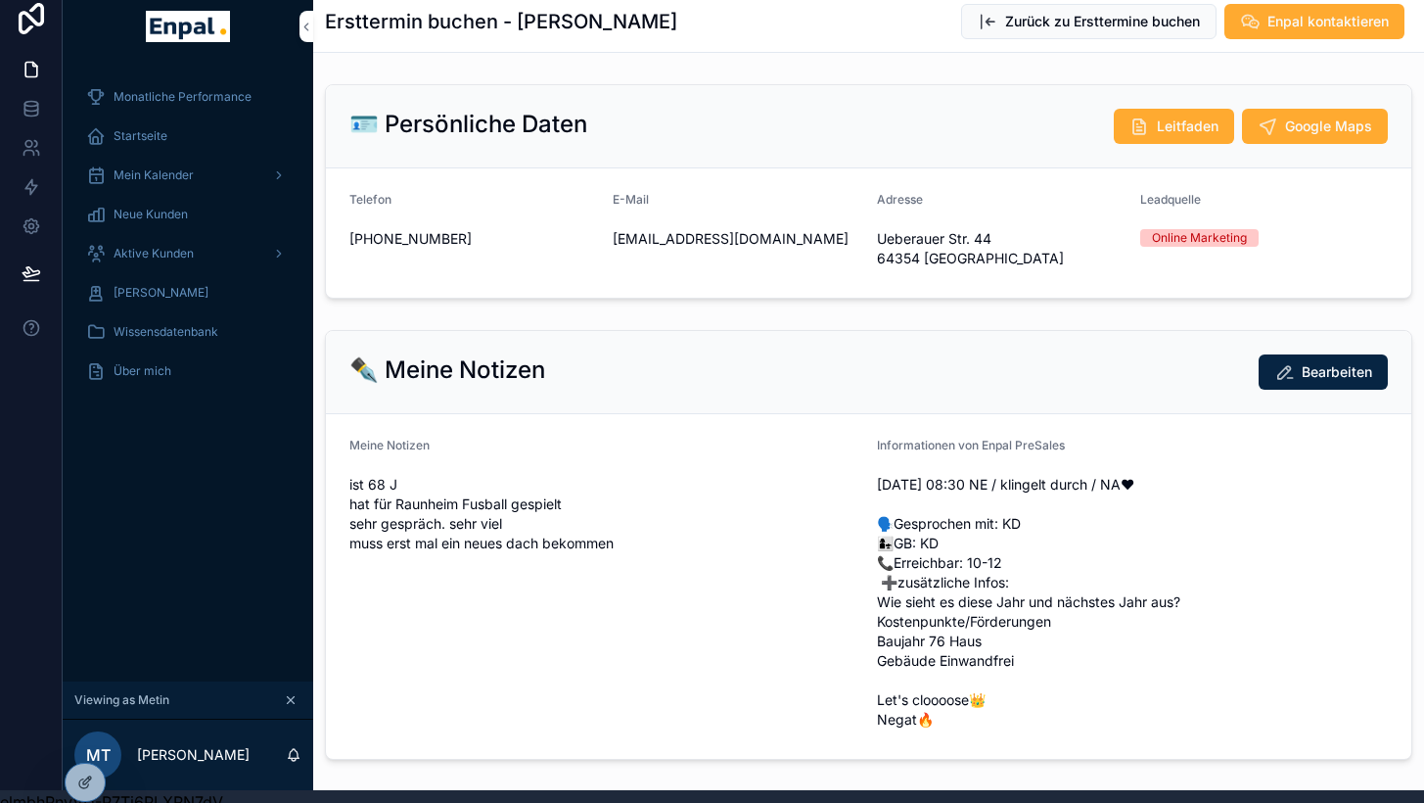
scroll to position [1815, 0]
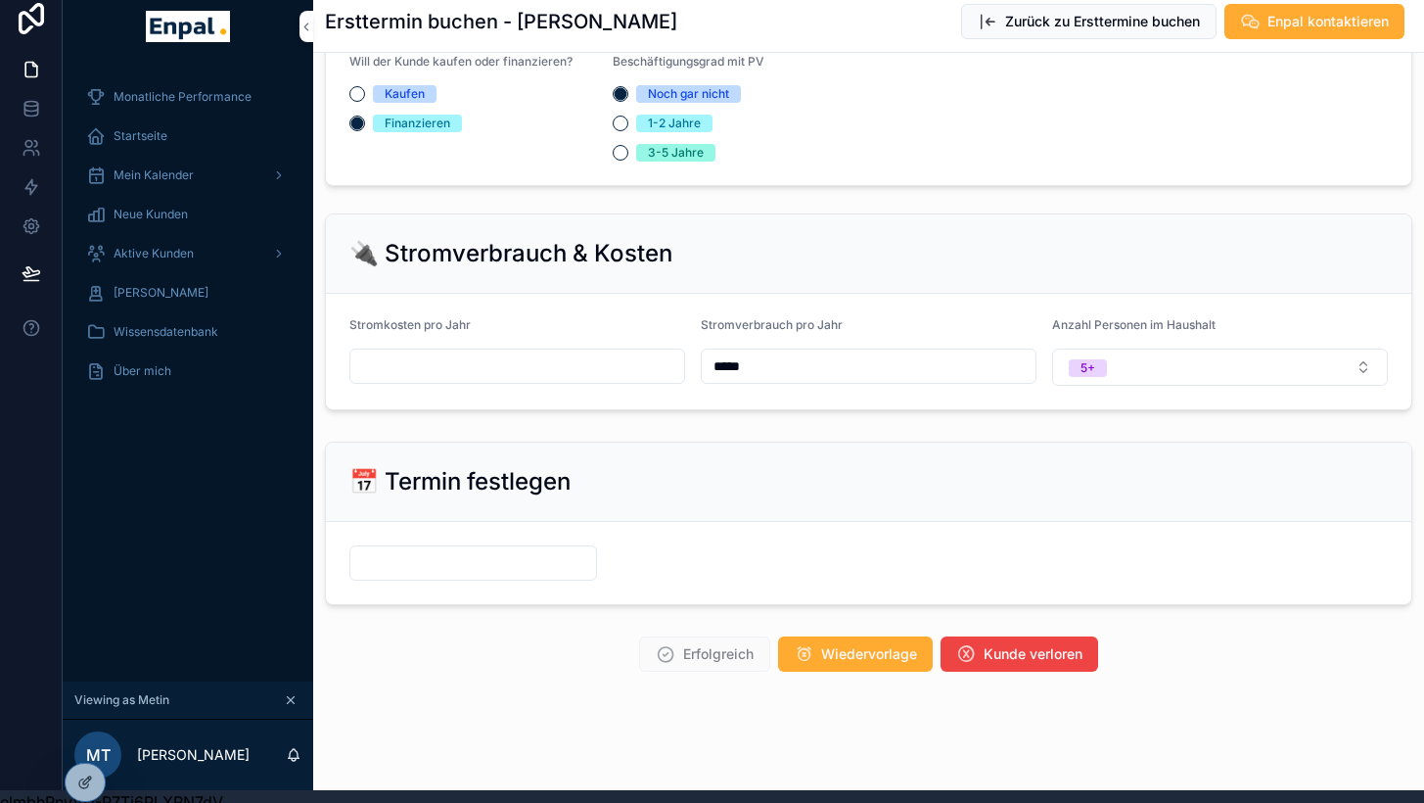
click at [173, 263] on div "Aktive Kunden" at bounding box center [188, 253] width 204 height 31
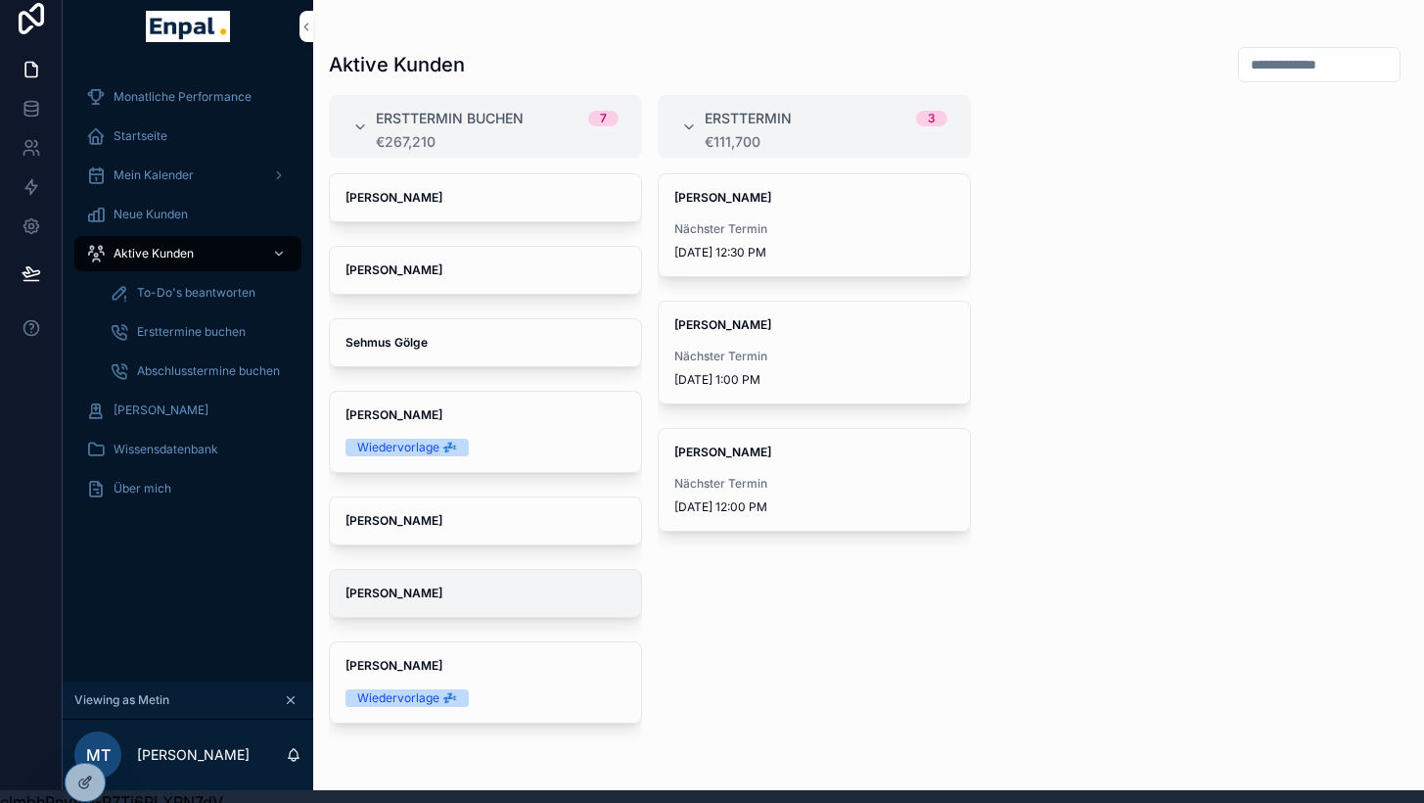
click at [399, 597] on strong "Frank Gräber" at bounding box center [394, 592] width 97 height 15
click at [417, 337] on strong "Sehmus Gölge" at bounding box center [387, 342] width 82 height 15
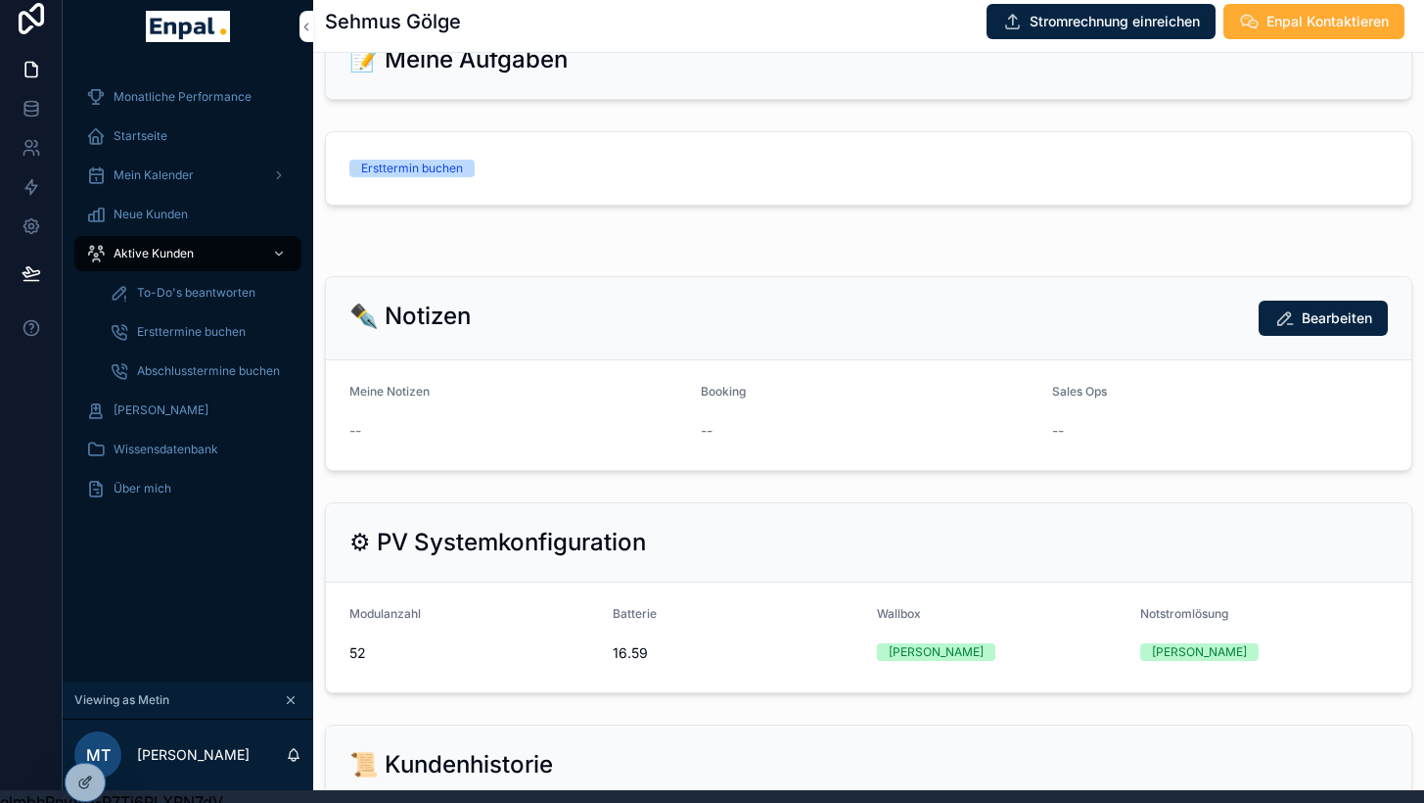
scroll to position [956, 0]
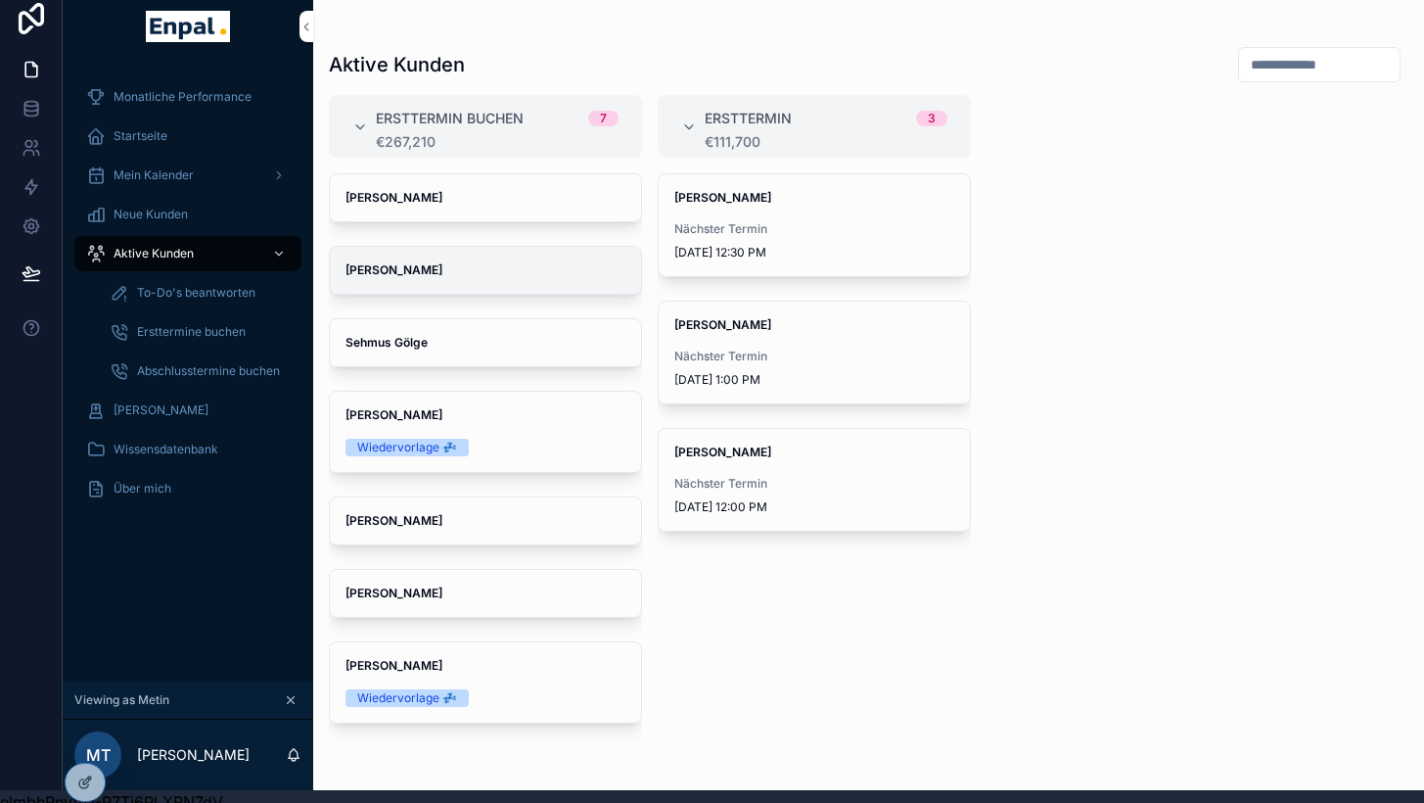
click at [430, 262] on span "Annett Rönnau" at bounding box center [486, 270] width 280 height 16
click at [530, 212] on div "Brigitte Mohm" at bounding box center [485, 197] width 311 height 47
